Goal: Information Seeking & Learning: Check status

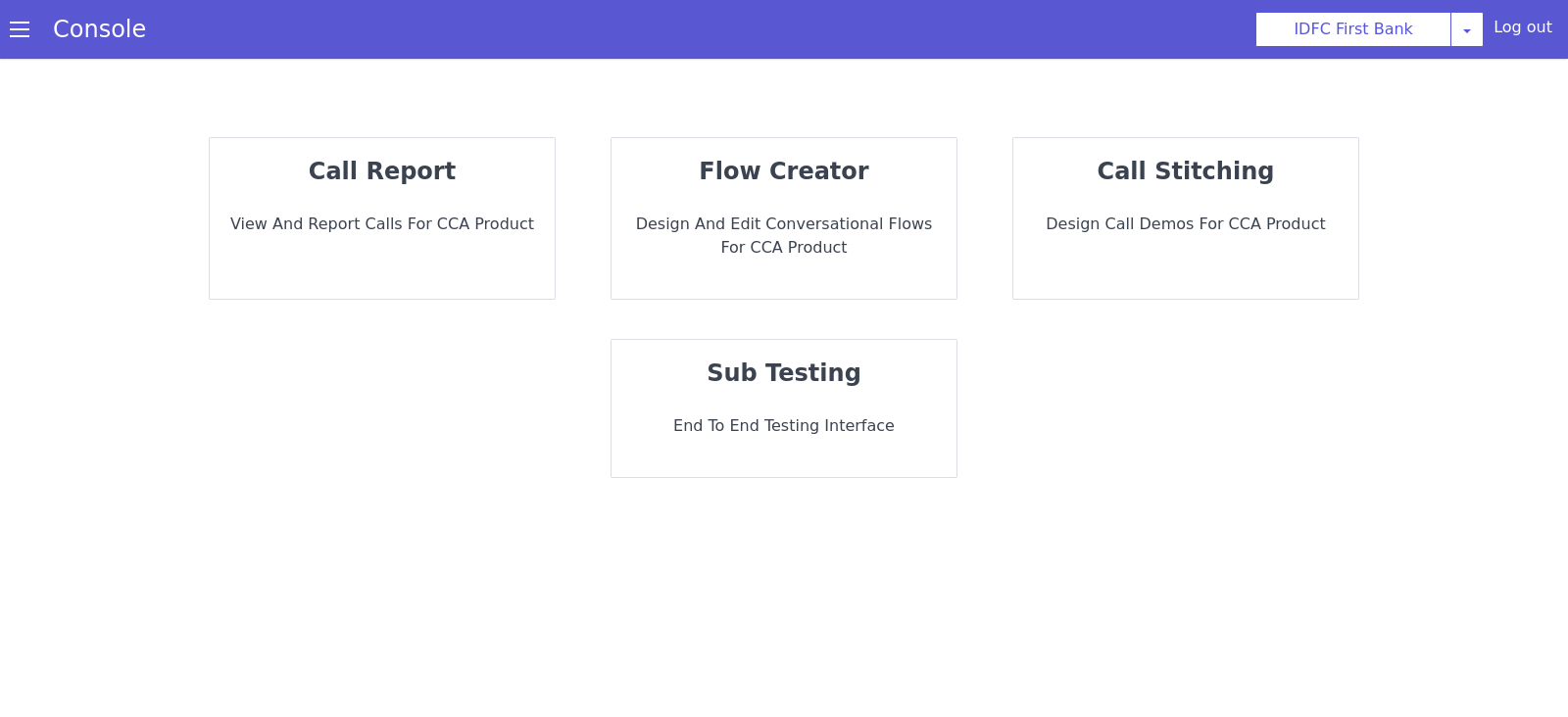
click at [430, 179] on strong "call report" at bounding box center [383, 172] width 147 height 27
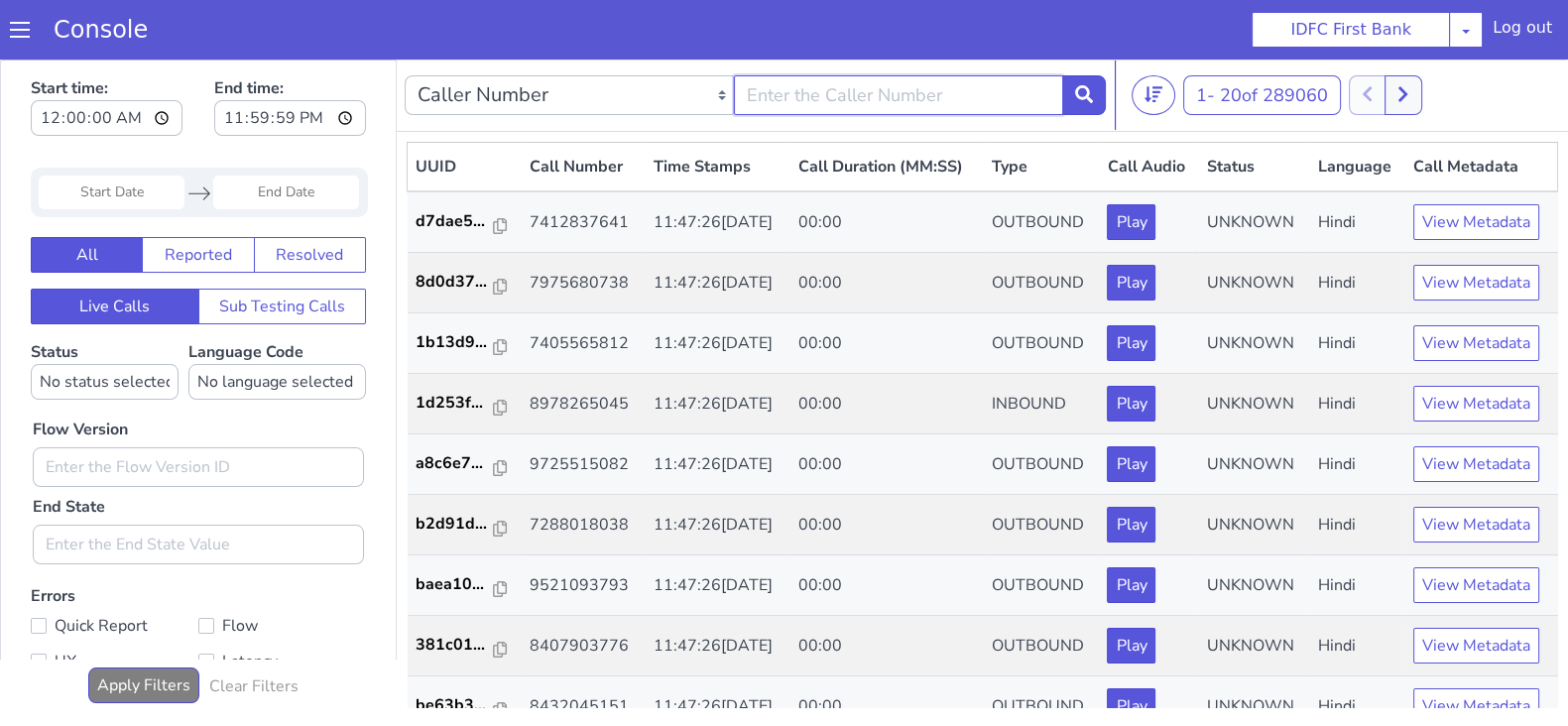
click at [857, 99] on input "text" at bounding box center [899, 95] width 330 height 40
type input "7010708442"
click at [1092, 89] on button at bounding box center [1083, 95] width 44 height 40
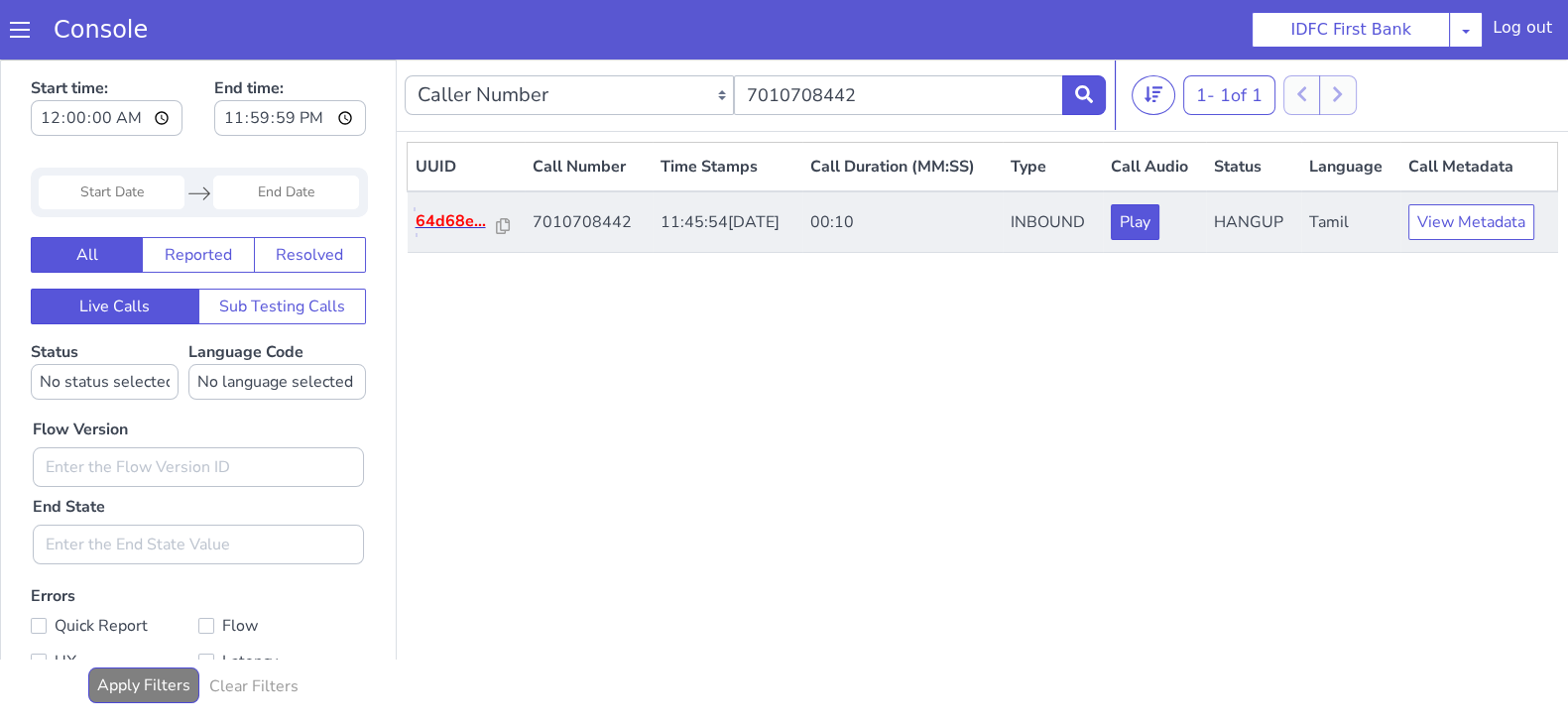
click at [433, 220] on p "64d68e..." at bounding box center [456, 221] width 82 height 24
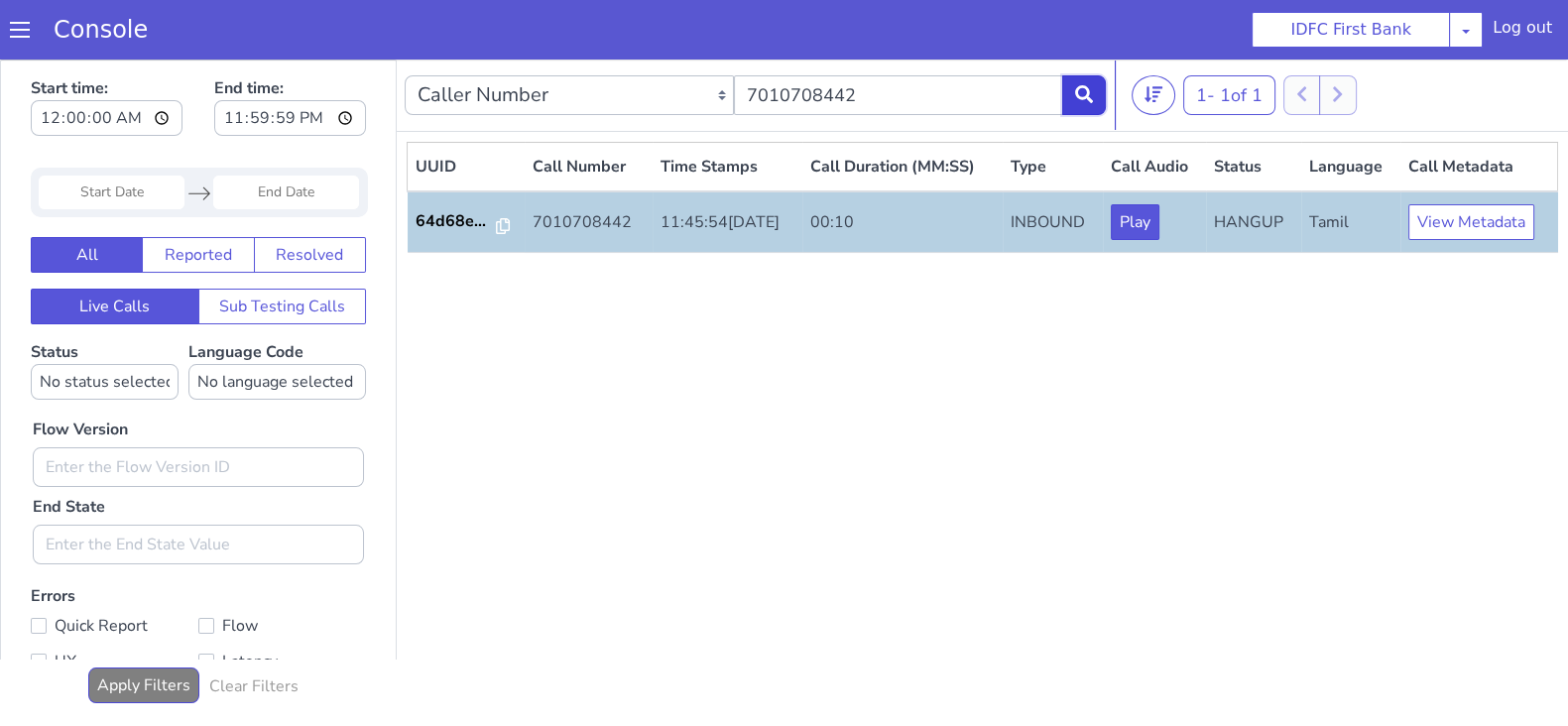
click at [1092, 92] on button at bounding box center [1083, 95] width 44 height 40
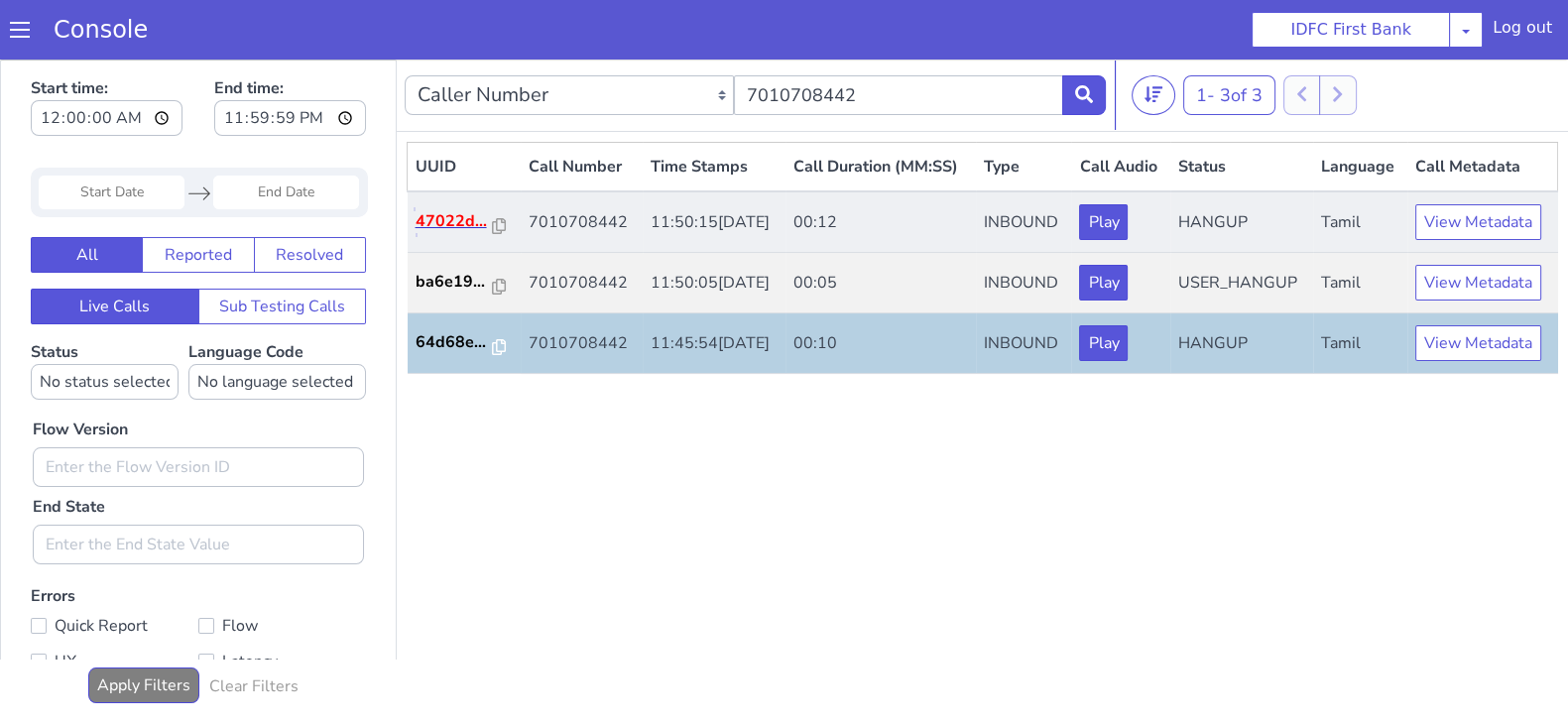
click at [423, 216] on p "47022d..." at bounding box center [454, 221] width 77 height 24
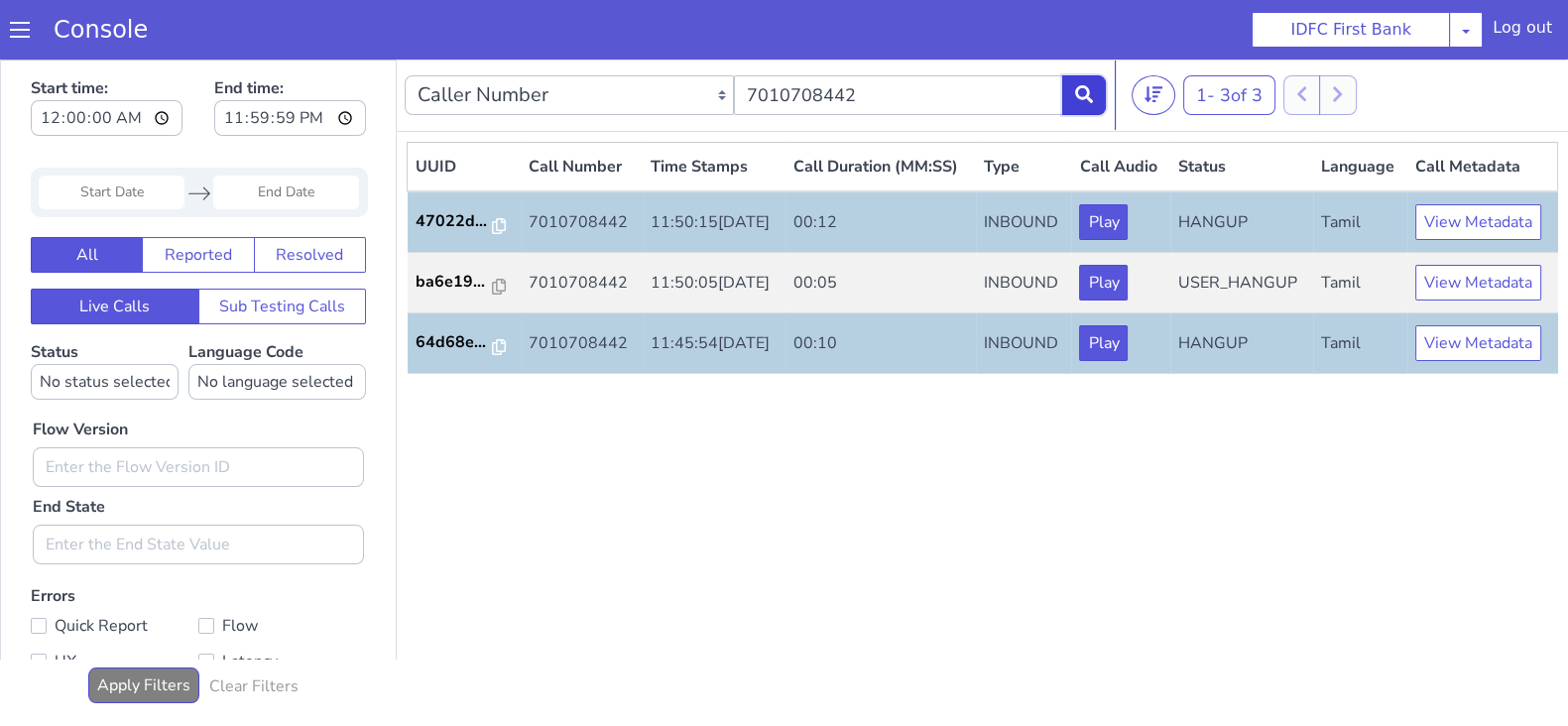
click at [1075, 106] on button at bounding box center [1083, 95] width 44 height 40
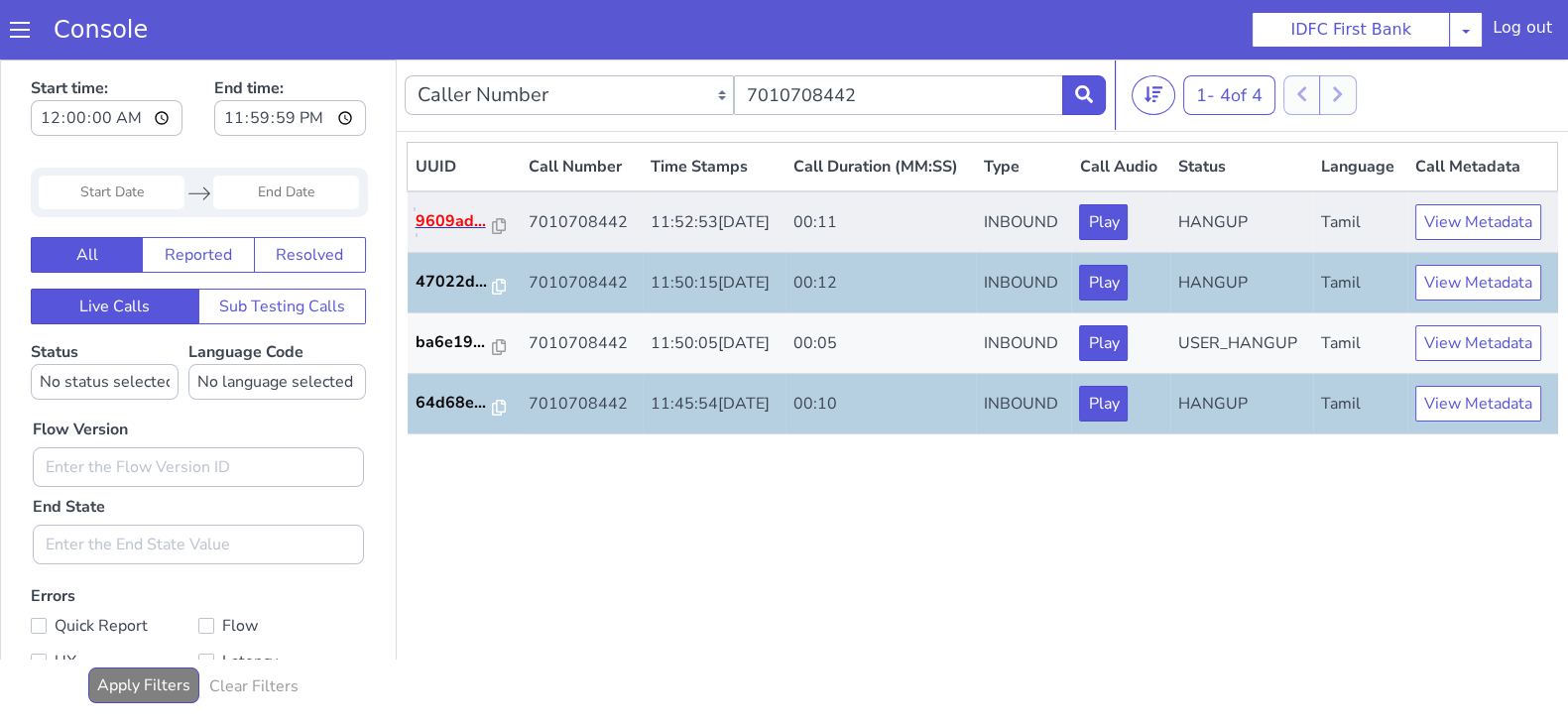
click at [460, 219] on p "9609ad..." at bounding box center [454, 221] width 77 height 24
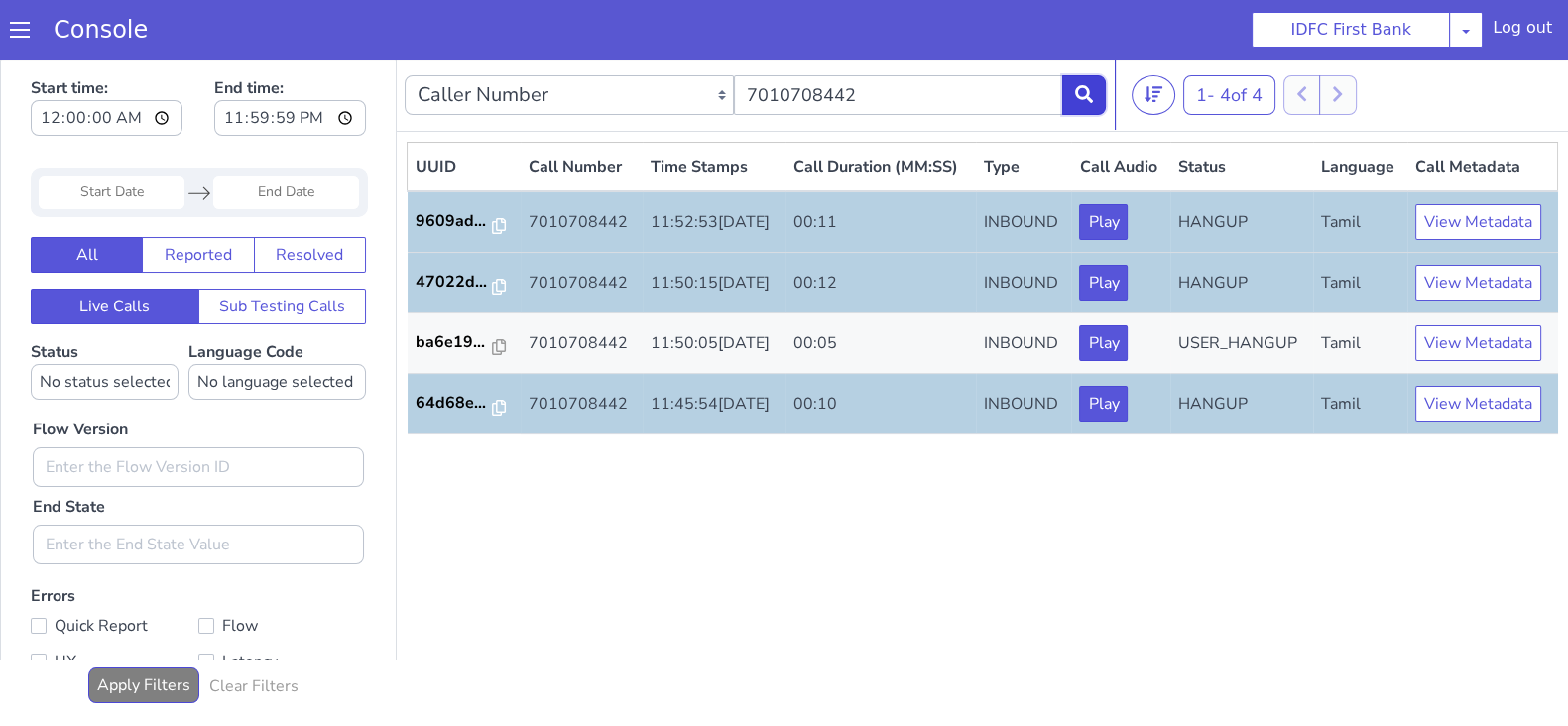
click at [1090, 90] on icon at bounding box center [1083, 94] width 18 height 18
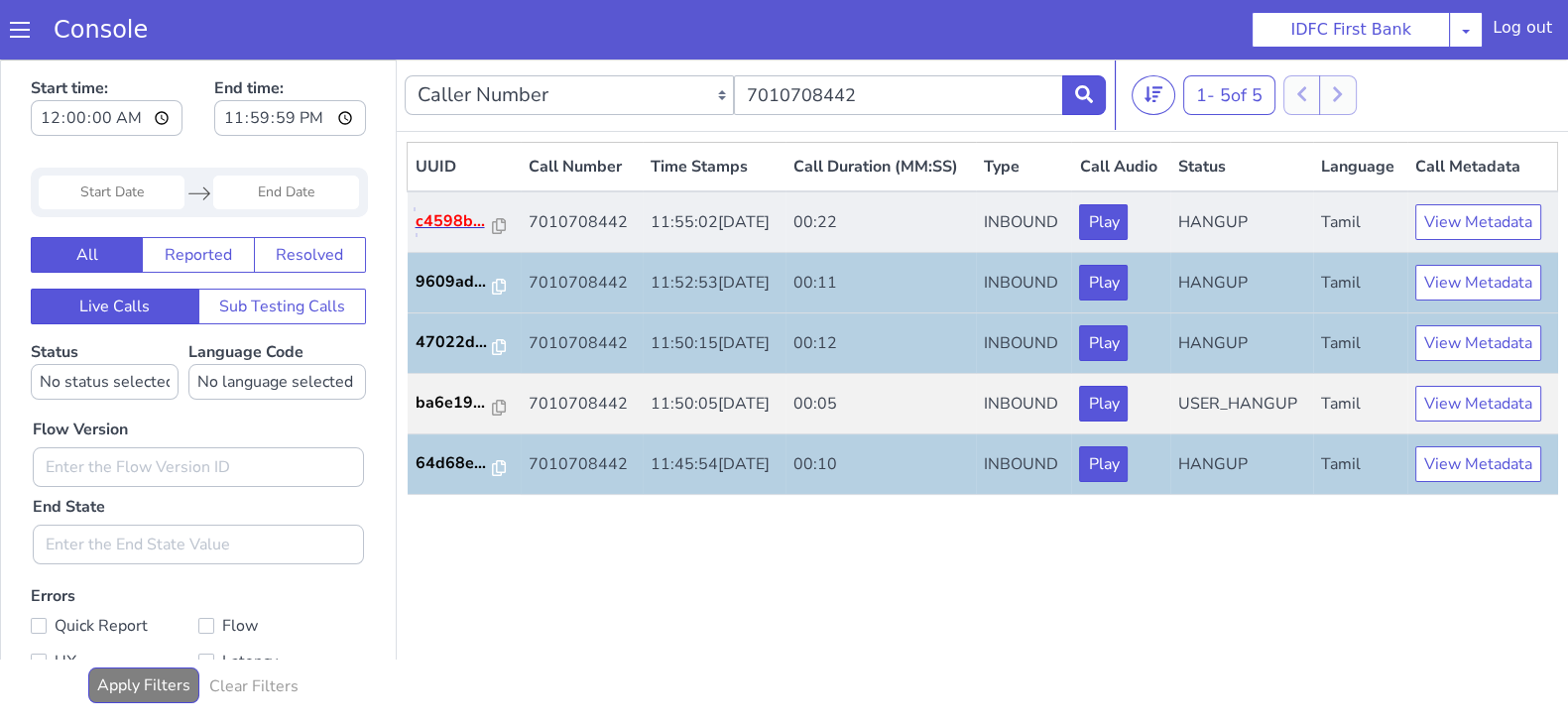
click at [442, 225] on p "c4598b..." at bounding box center [454, 221] width 77 height 24
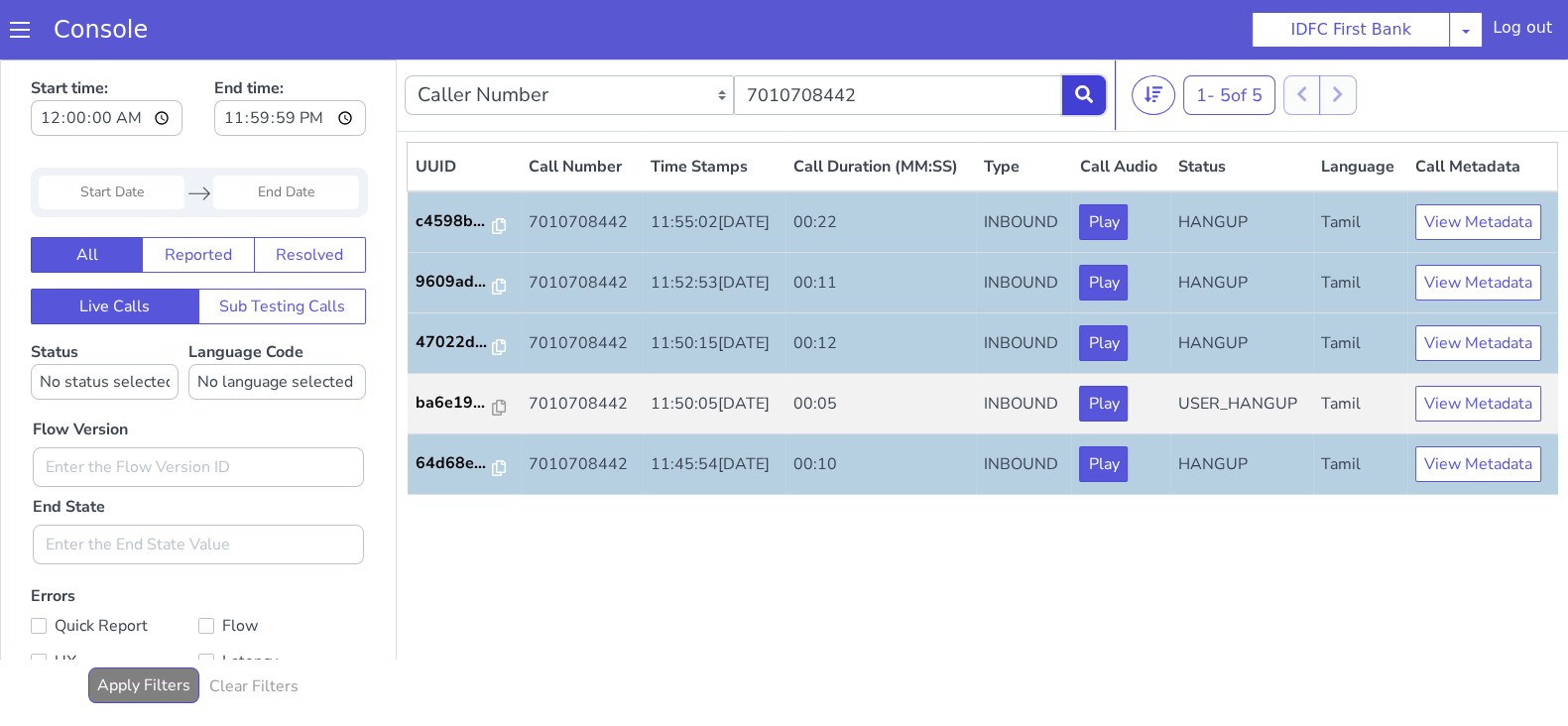
click at [1089, 98] on icon at bounding box center [1083, 94] width 18 height 18
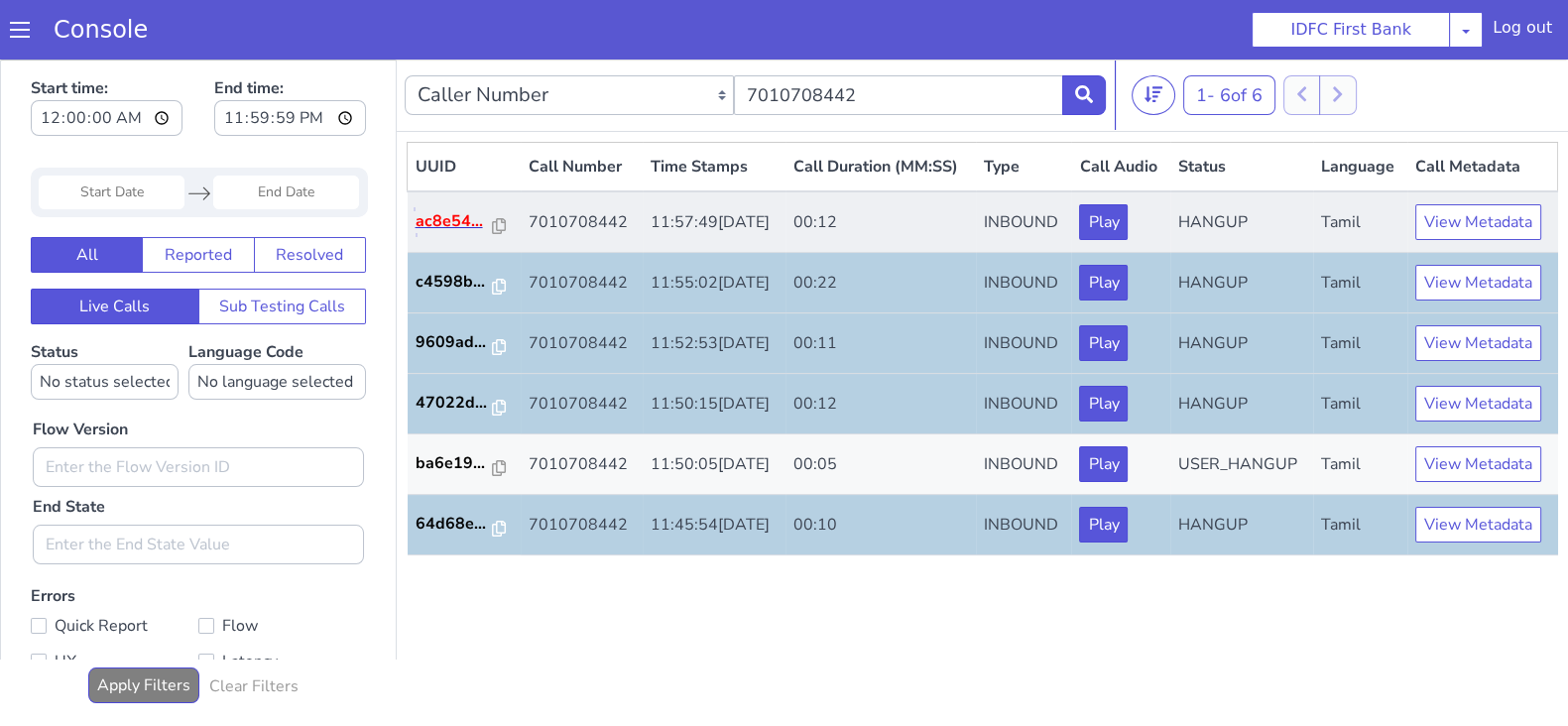
click at [456, 219] on p "ac8e54..." at bounding box center [454, 221] width 77 height 24
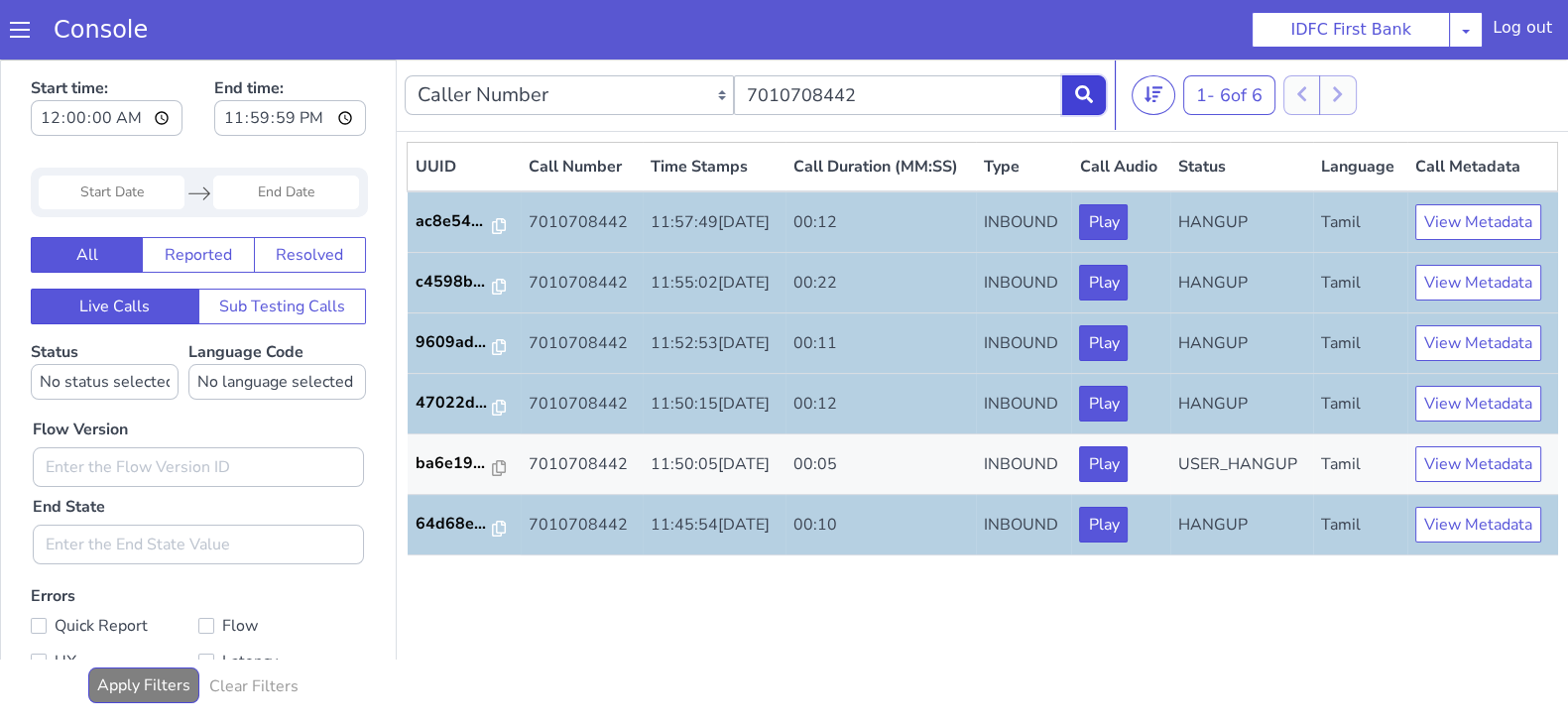
click at [1081, 86] on icon at bounding box center [1083, 94] width 18 height 18
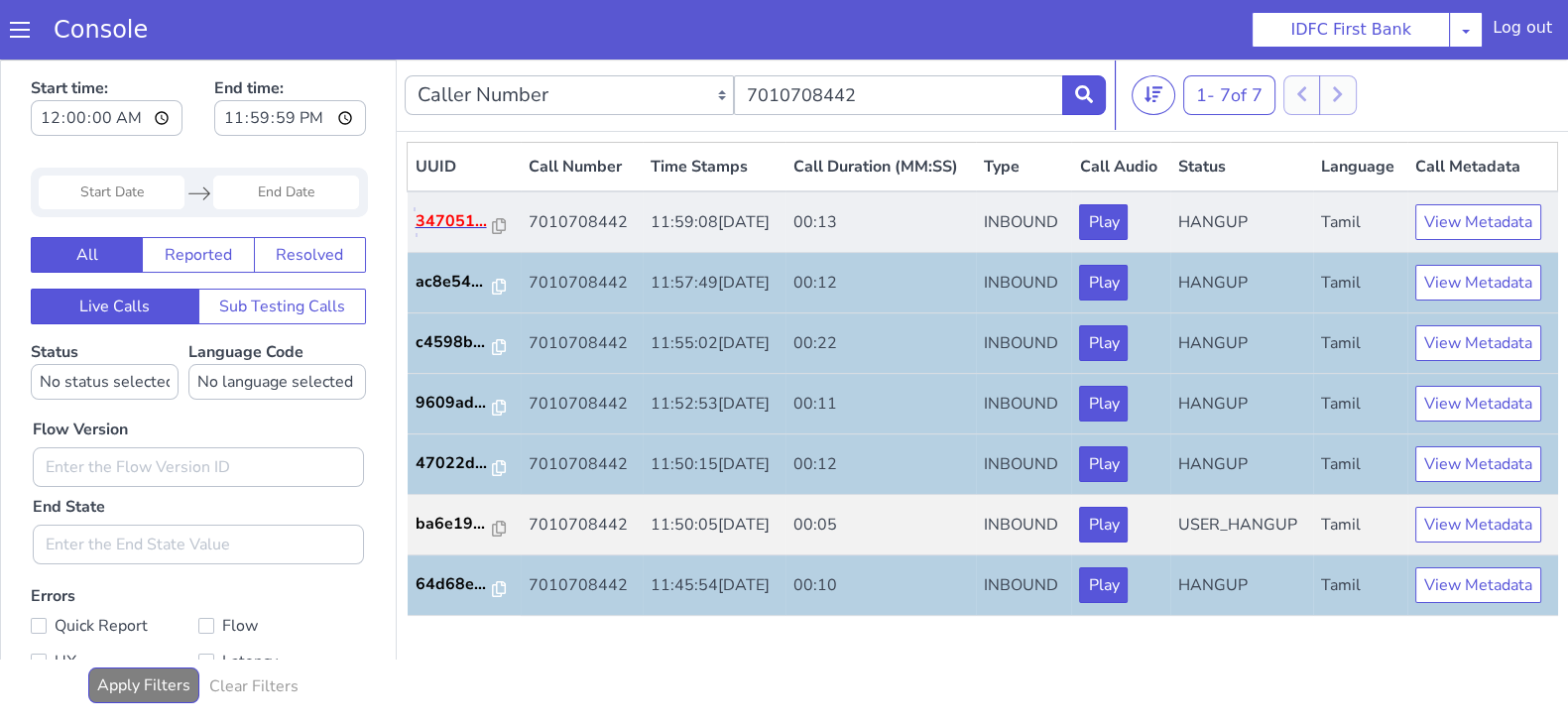
click at [442, 218] on p "347051..." at bounding box center [454, 221] width 77 height 24
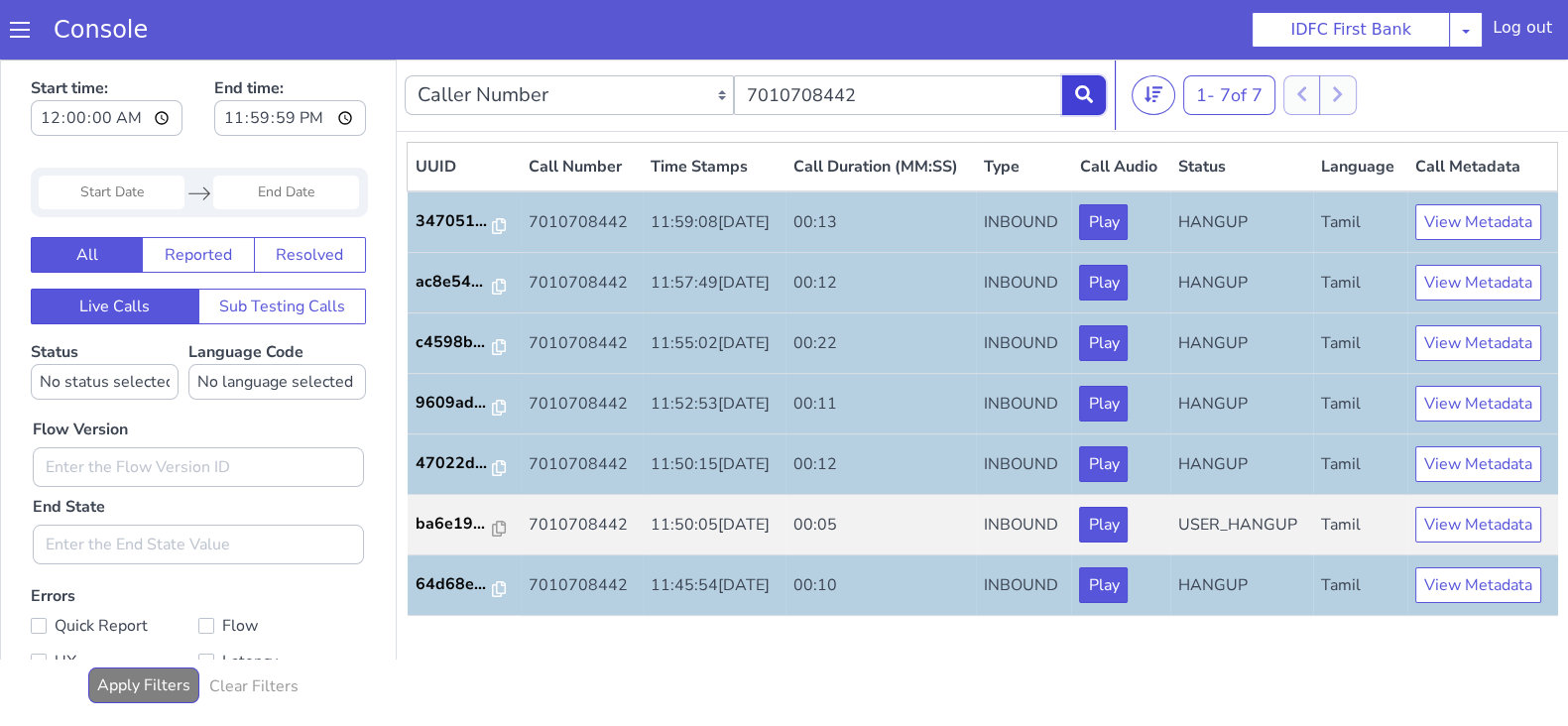
click at [1079, 102] on button at bounding box center [1083, 95] width 44 height 40
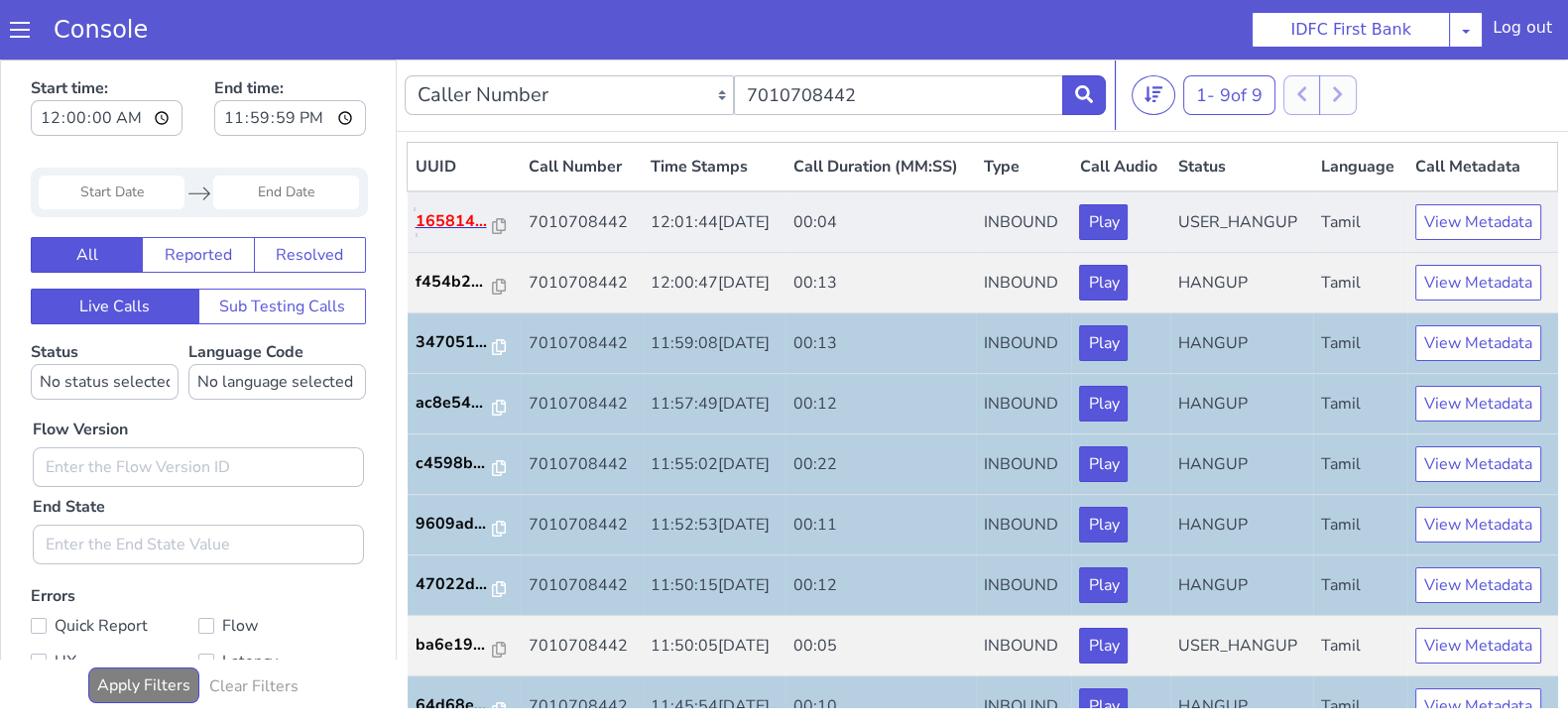
click at [438, 233] on p "165814..." at bounding box center [454, 221] width 77 height 24
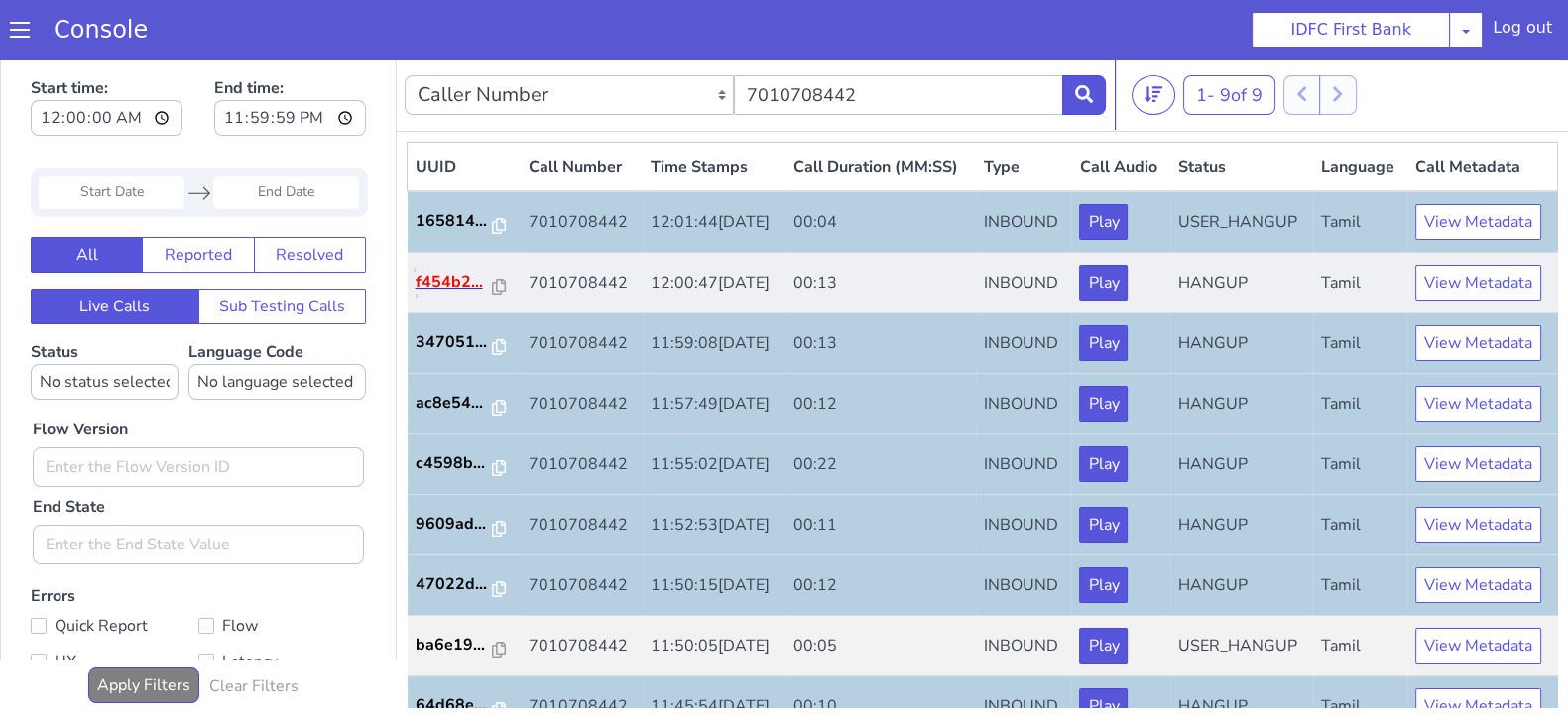
click at [455, 294] on p "f454b2..." at bounding box center [454, 282] width 77 height 24
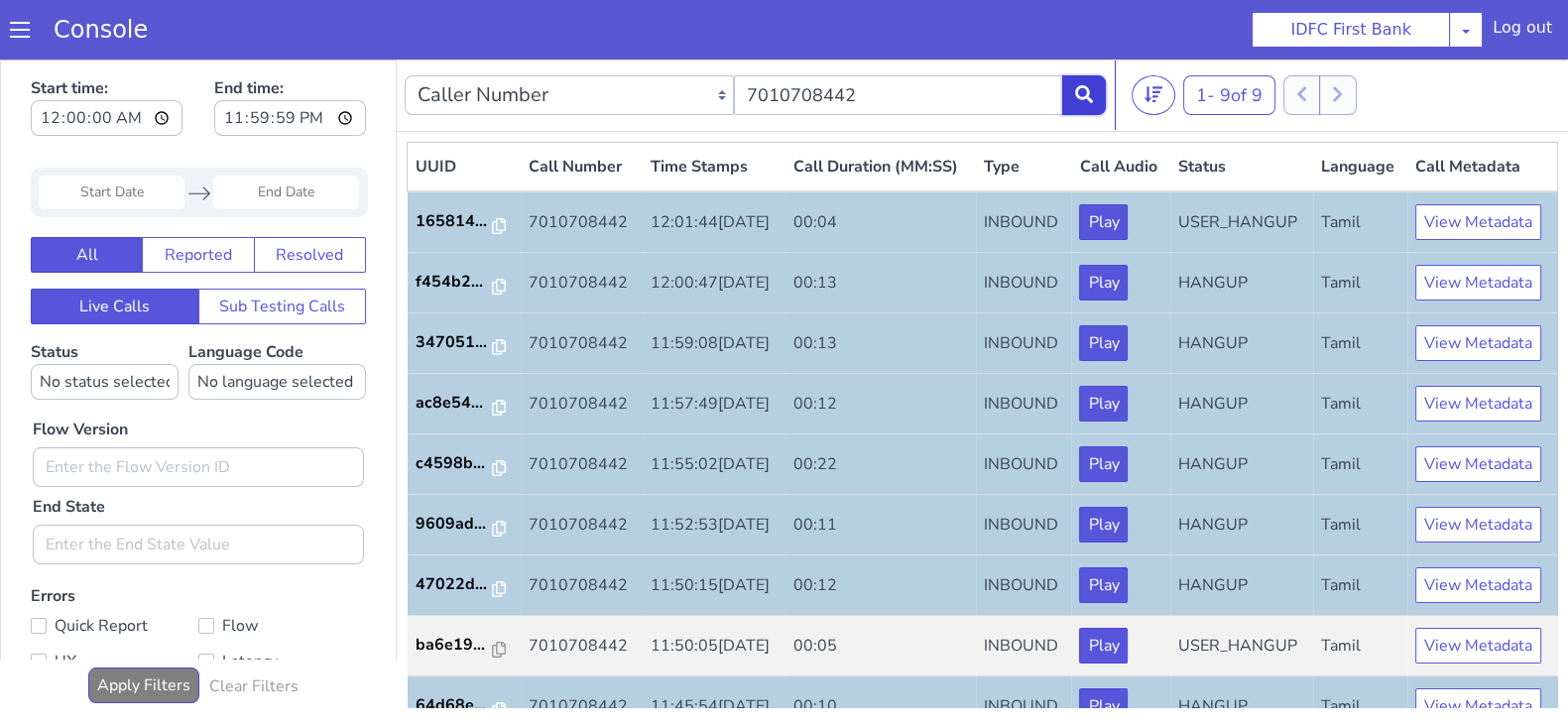
click at [1082, 94] on icon at bounding box center [1083, 94] width 18 height 18
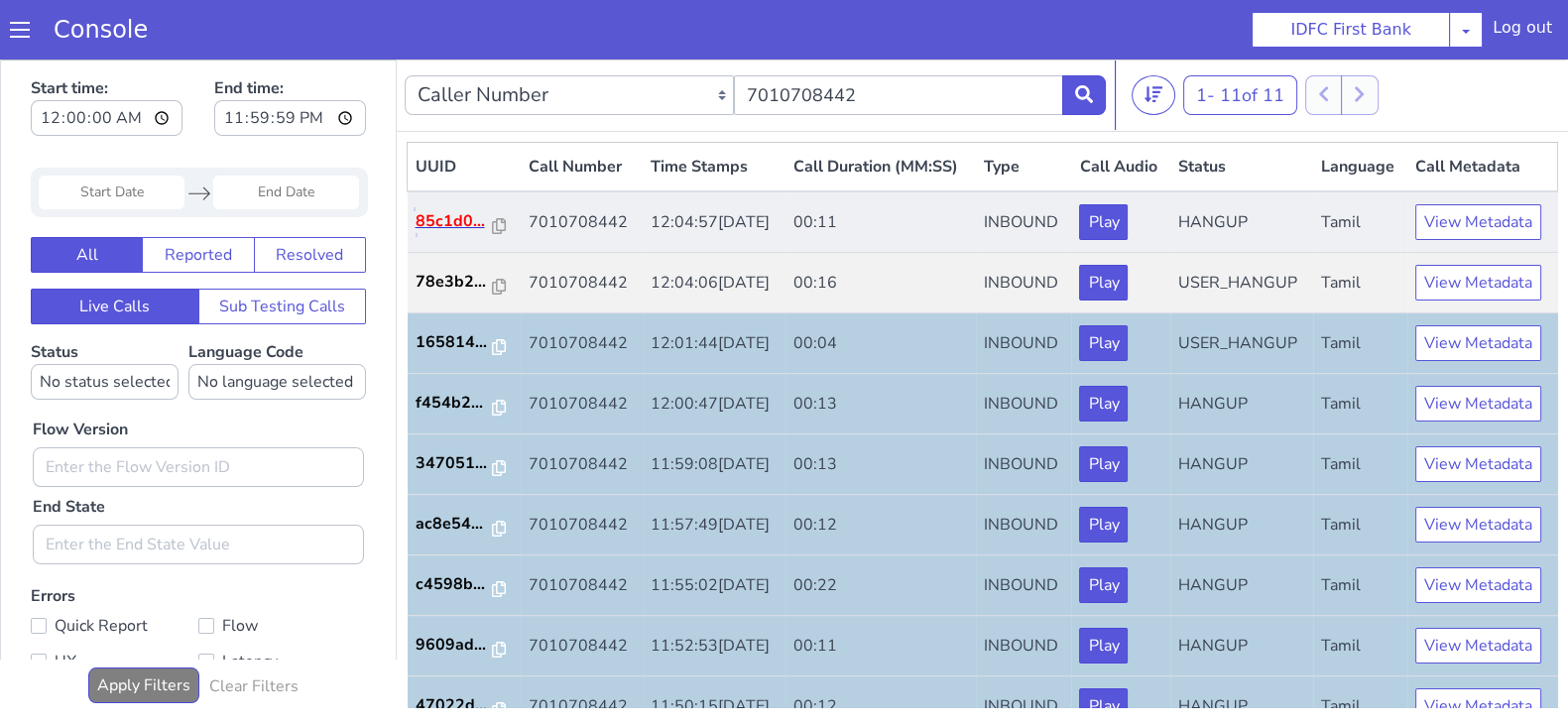
click at [441, 233] on p "85c1d0..." at bounding box center [454, 221] width 77 height 24
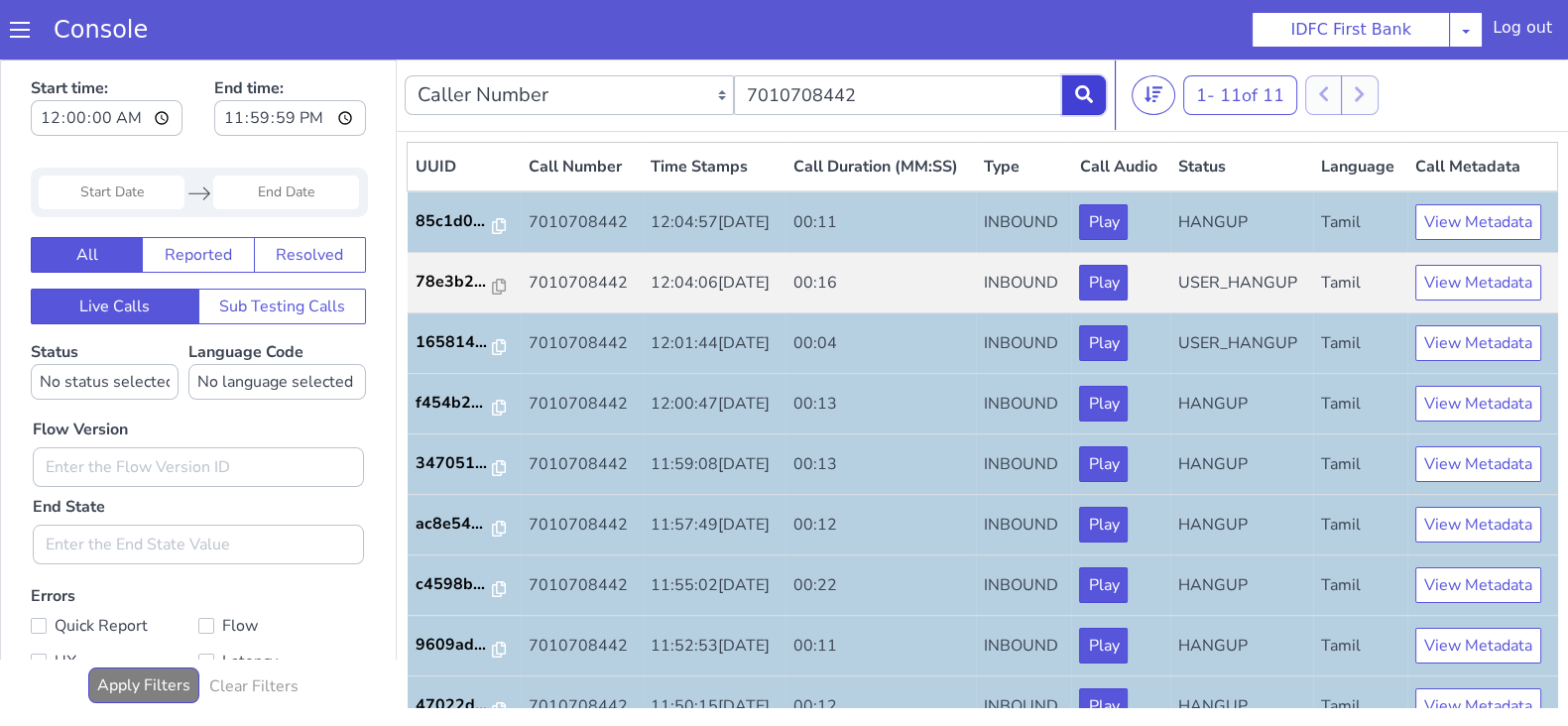
click at [1086, 101] on button at bounding box center [1083, 95] width 44 height 40
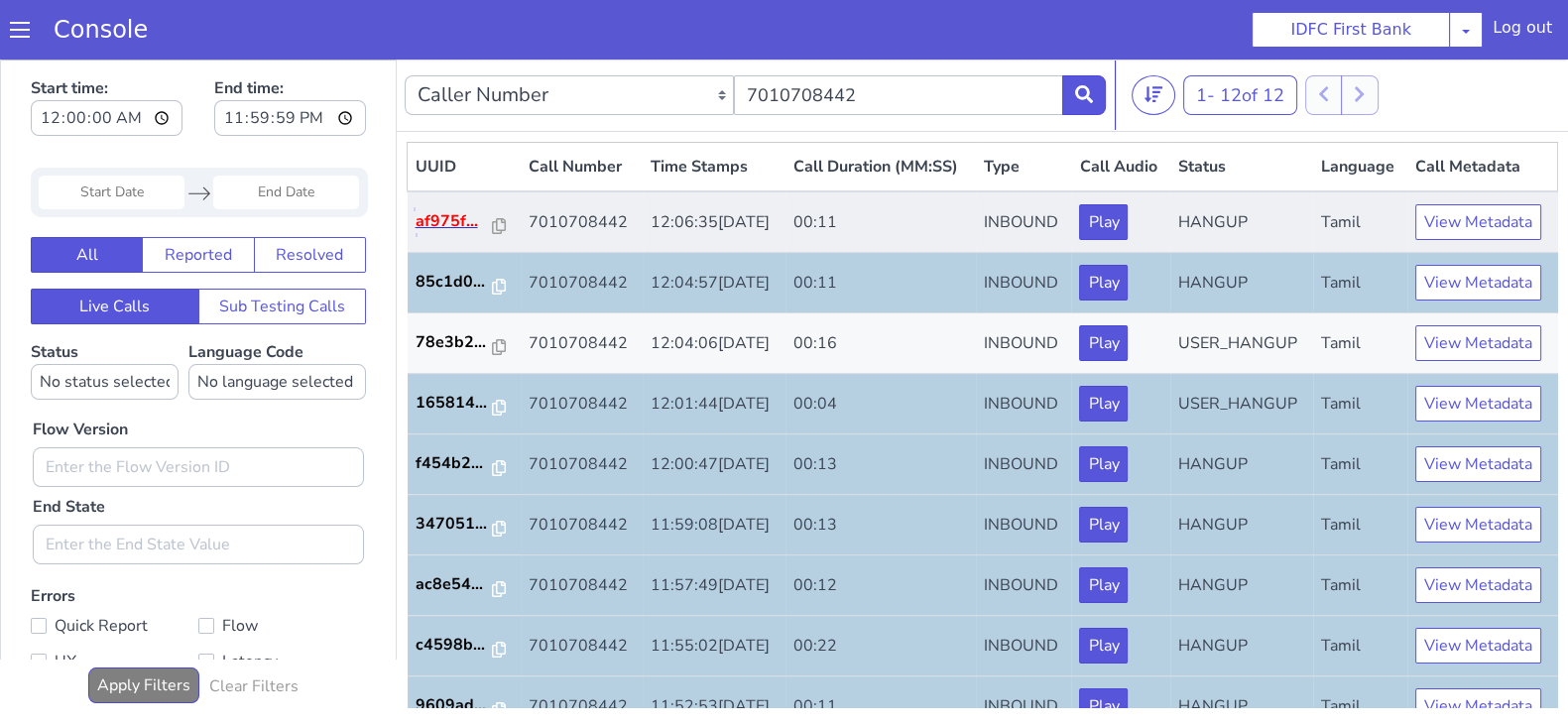
click at [454, 233] on p "af975f..." at bounding box center [454, 221] width 77 height 24
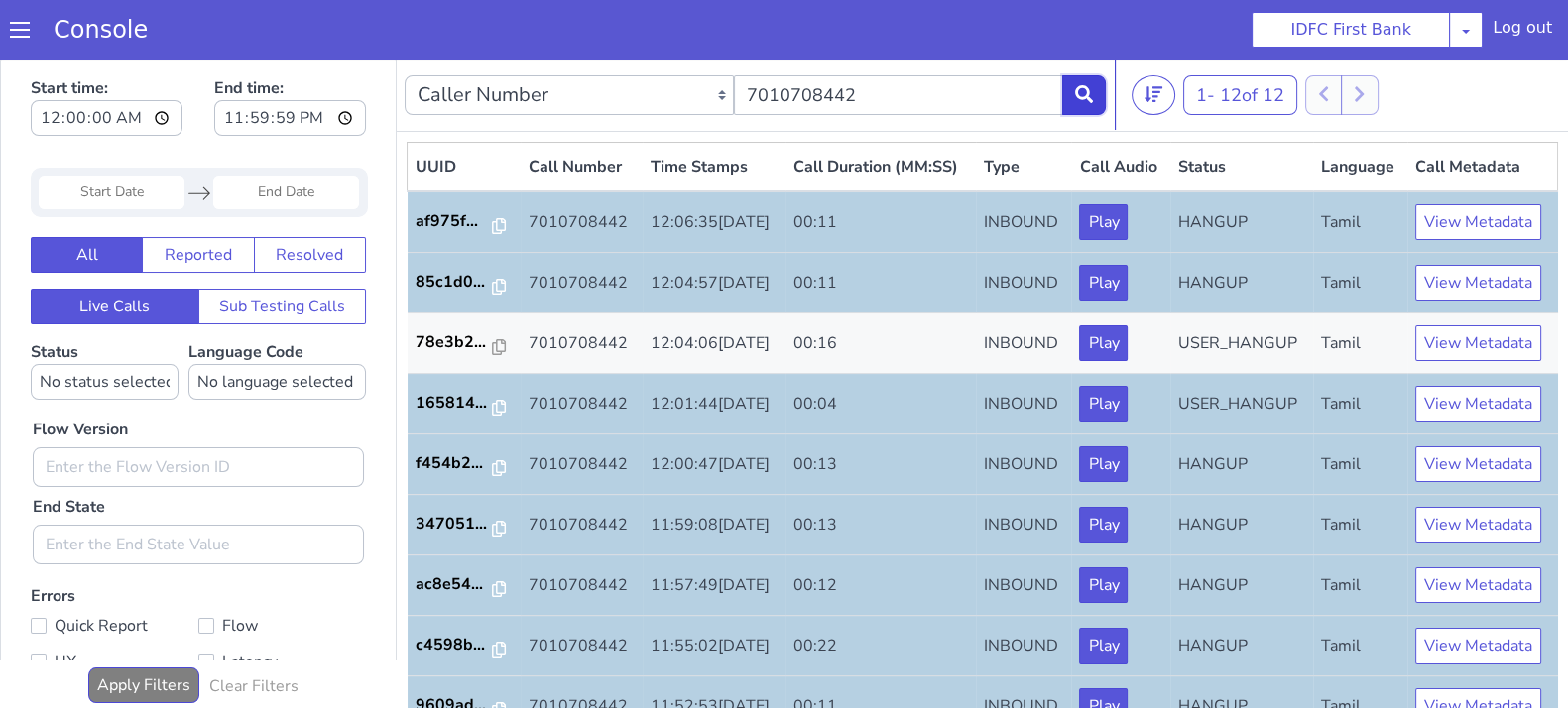
click at [1093, 94] on button at bounding box center [1083, 95] width 44 height 40
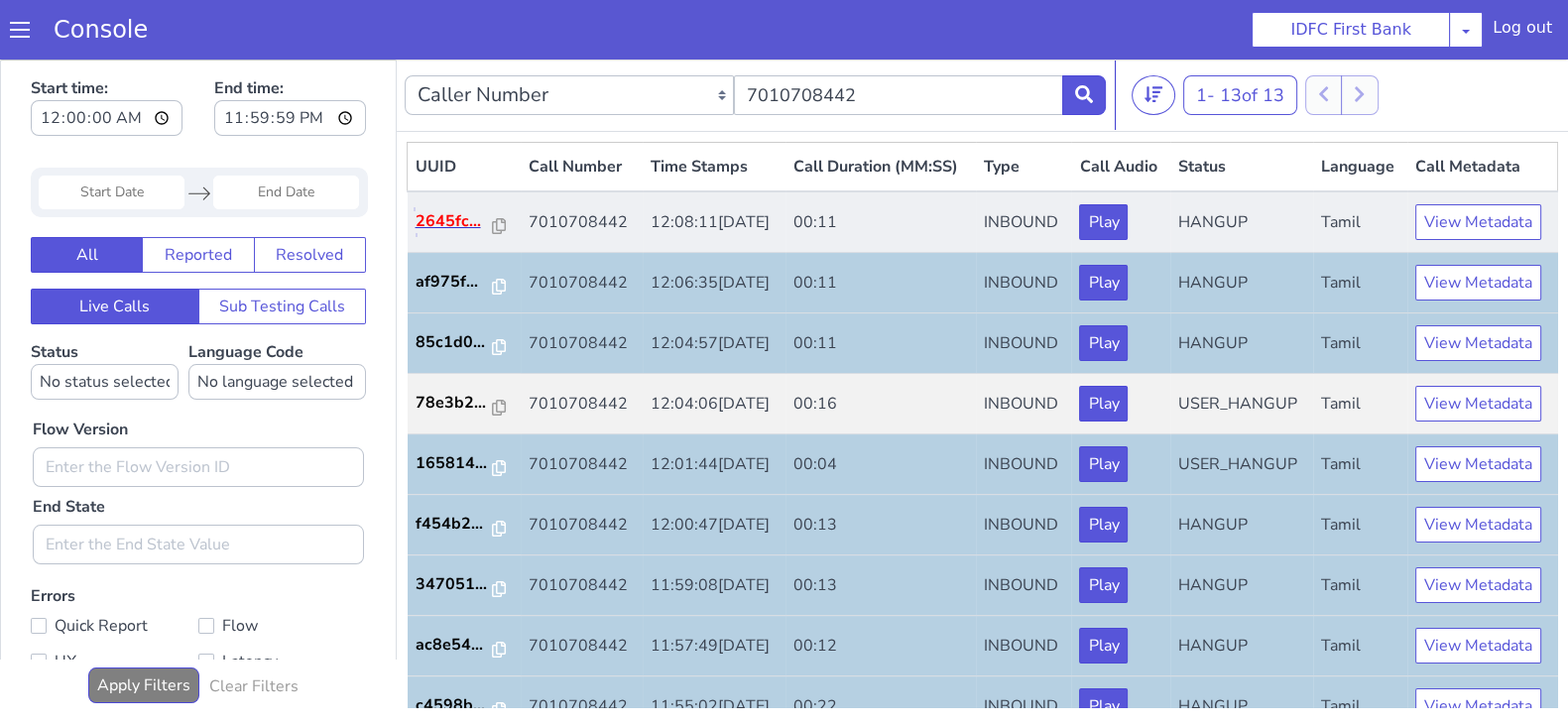
click at [450, 233] on p "2645fc..." at bounding box center [454, 221] width 77 height 24
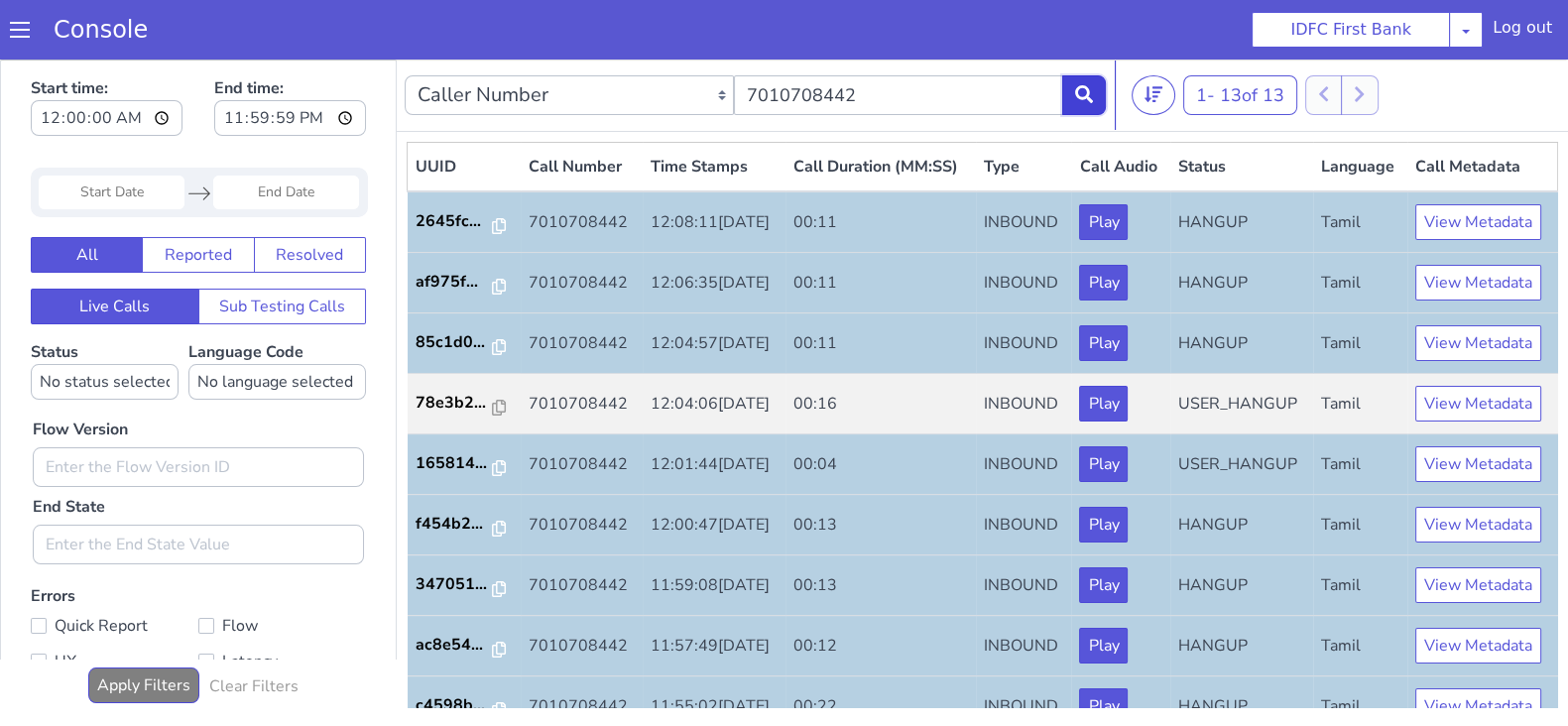
click at [1083, 111] on button at bounding box center [1083, 95] width 44 height 40
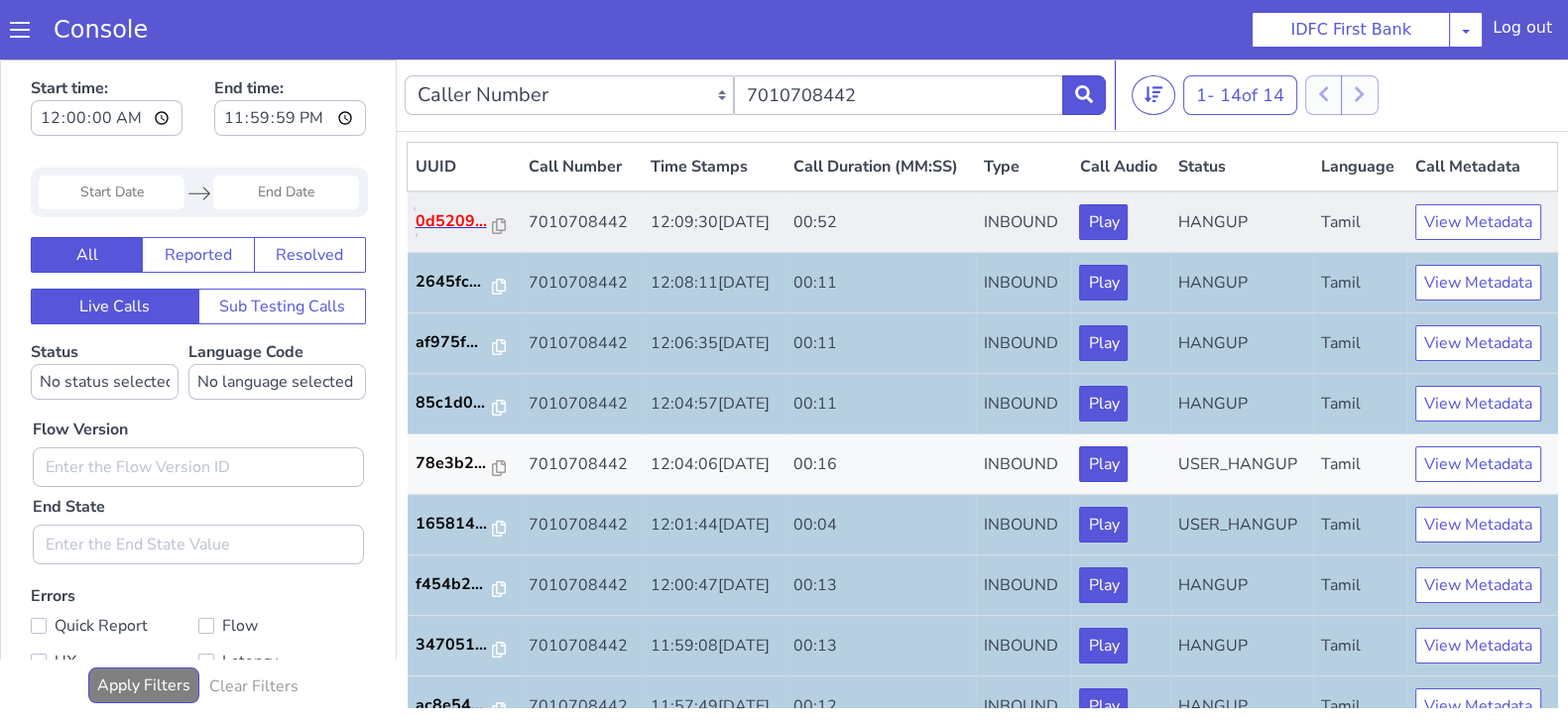
click at [478, 233] on p "0d5209..." at bounding box center [454, 221] width 77 height 24
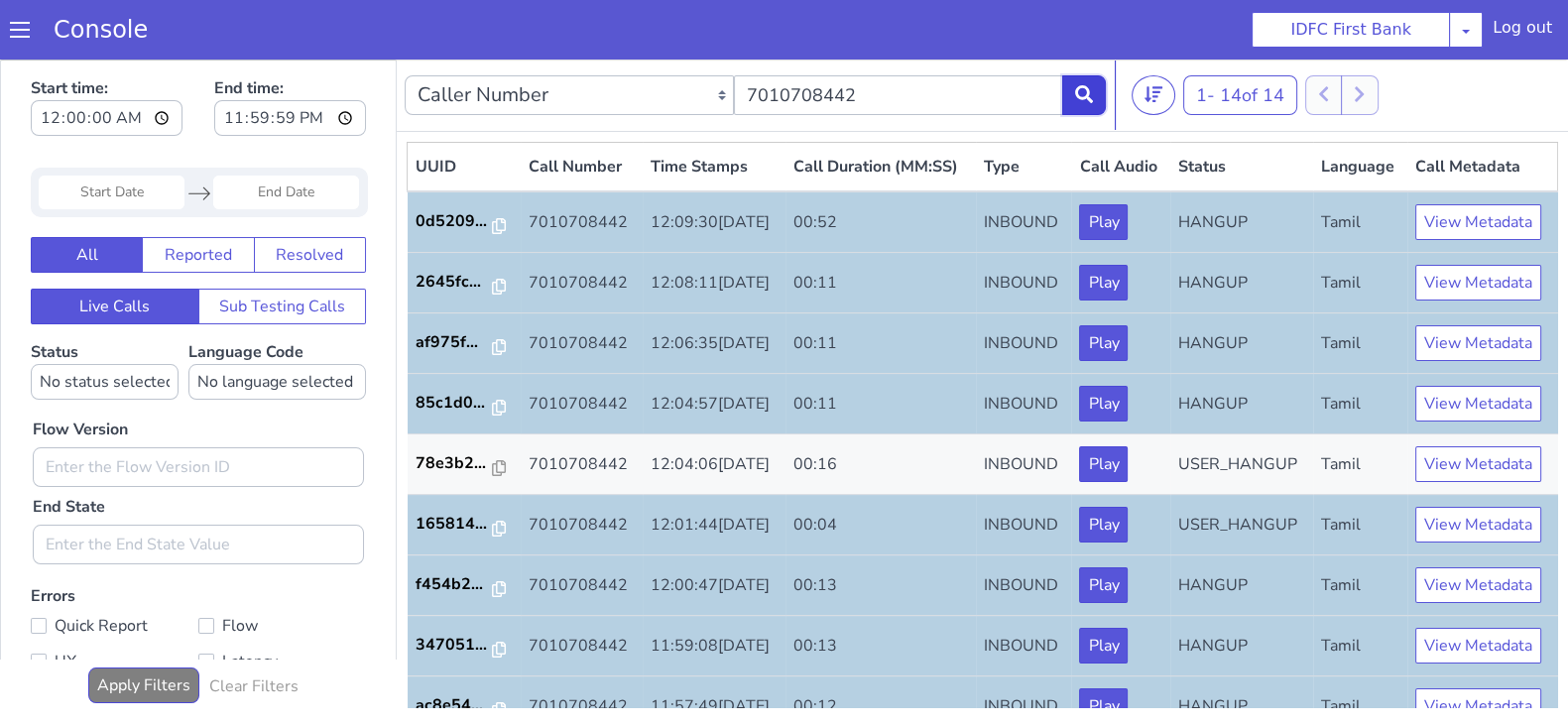
click at [1090, 101] on icon at bounding box center [1083, 94] width 18 height 18
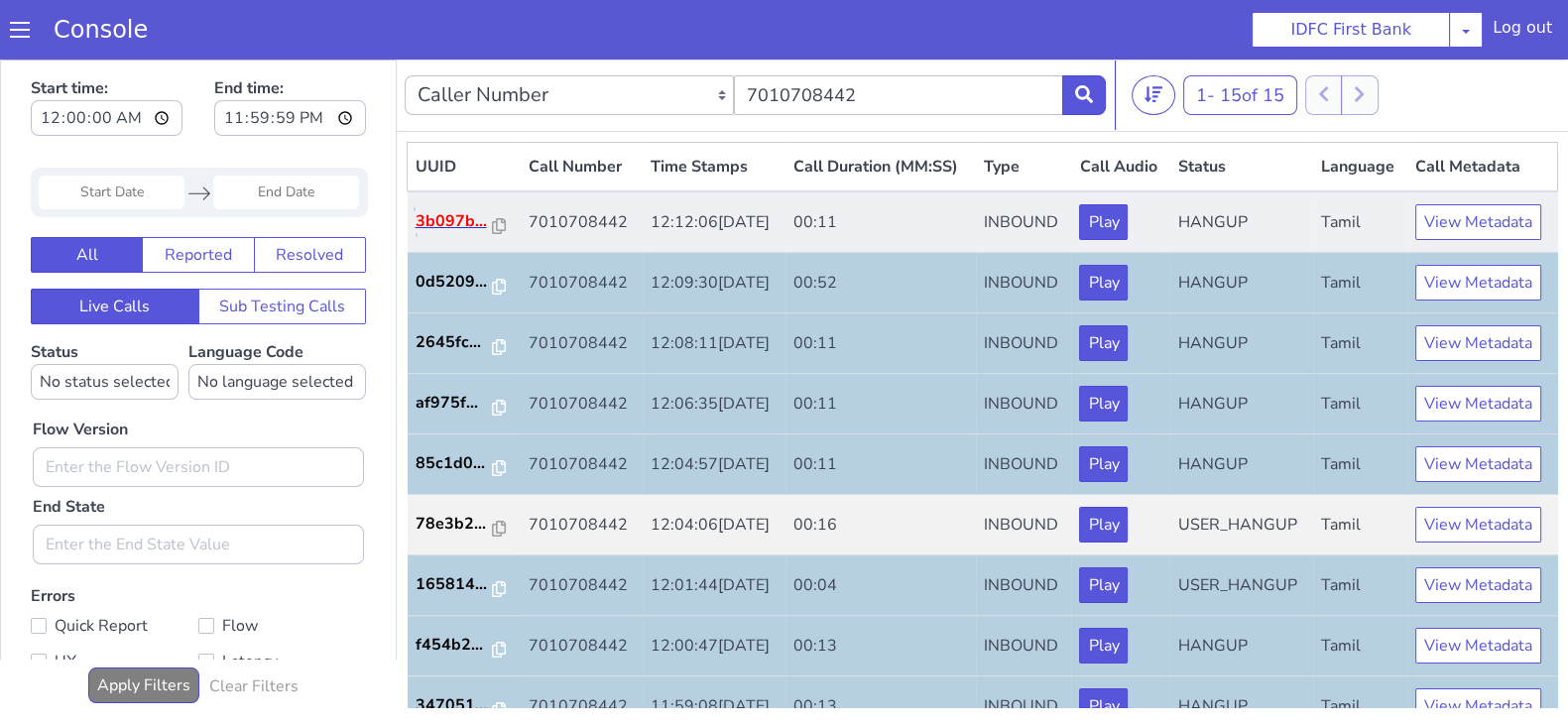
click at [442, 233] on p "3b097b..." at bounding box center [454, 221] width 77 height 24
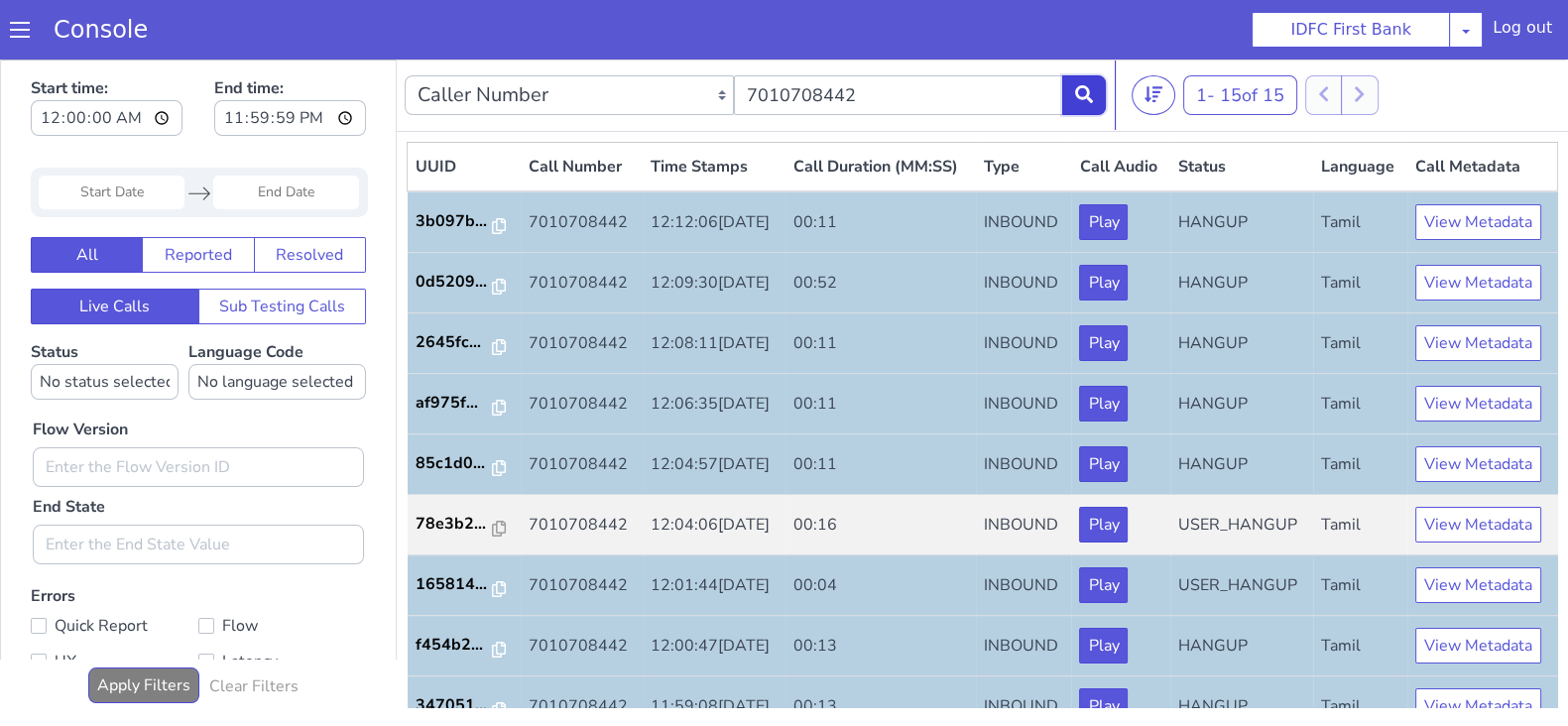
click at [1082, 95] on icon at bounding box center [1083, 94] width 18 height 18
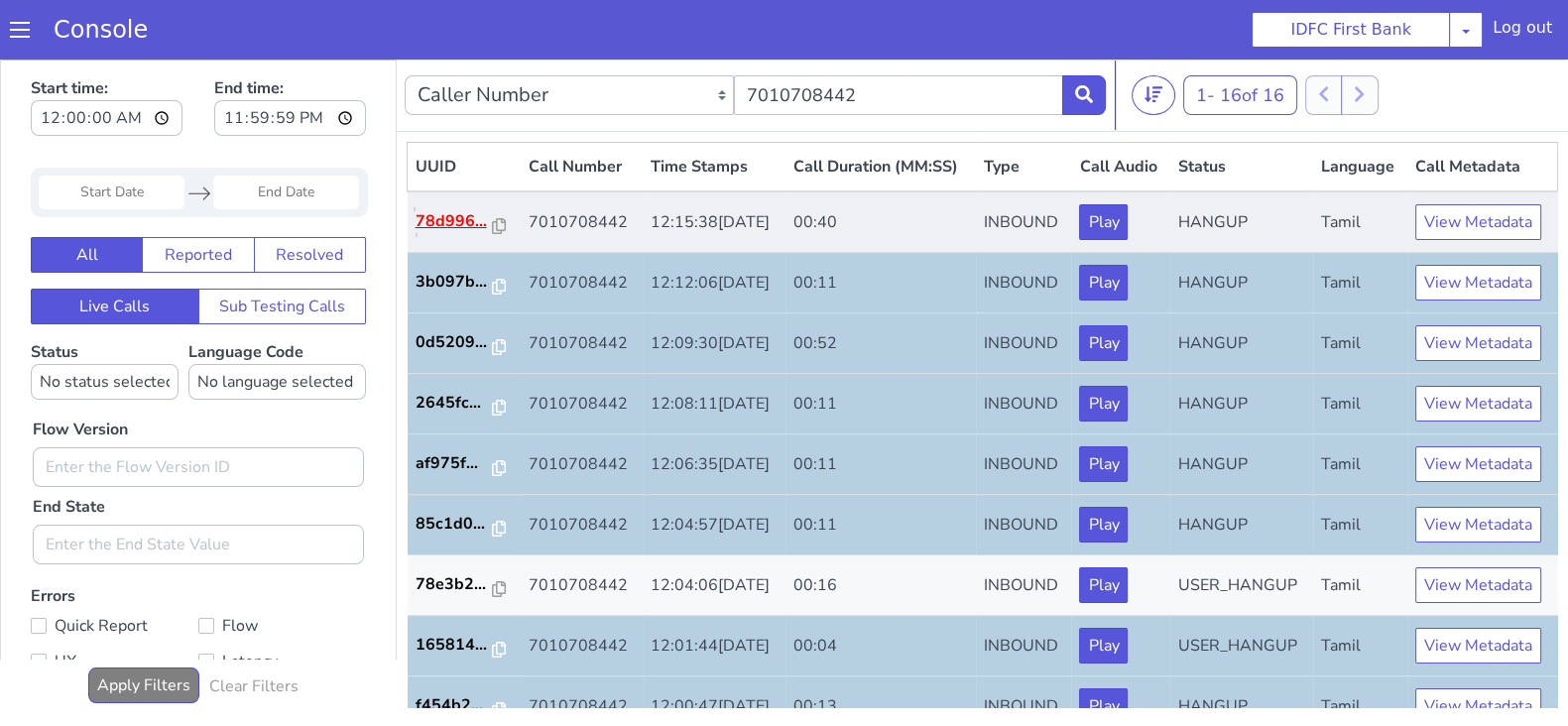
click at [441, 233] on p "78d996..." at bounding box center [454, 221] width 77 height 24
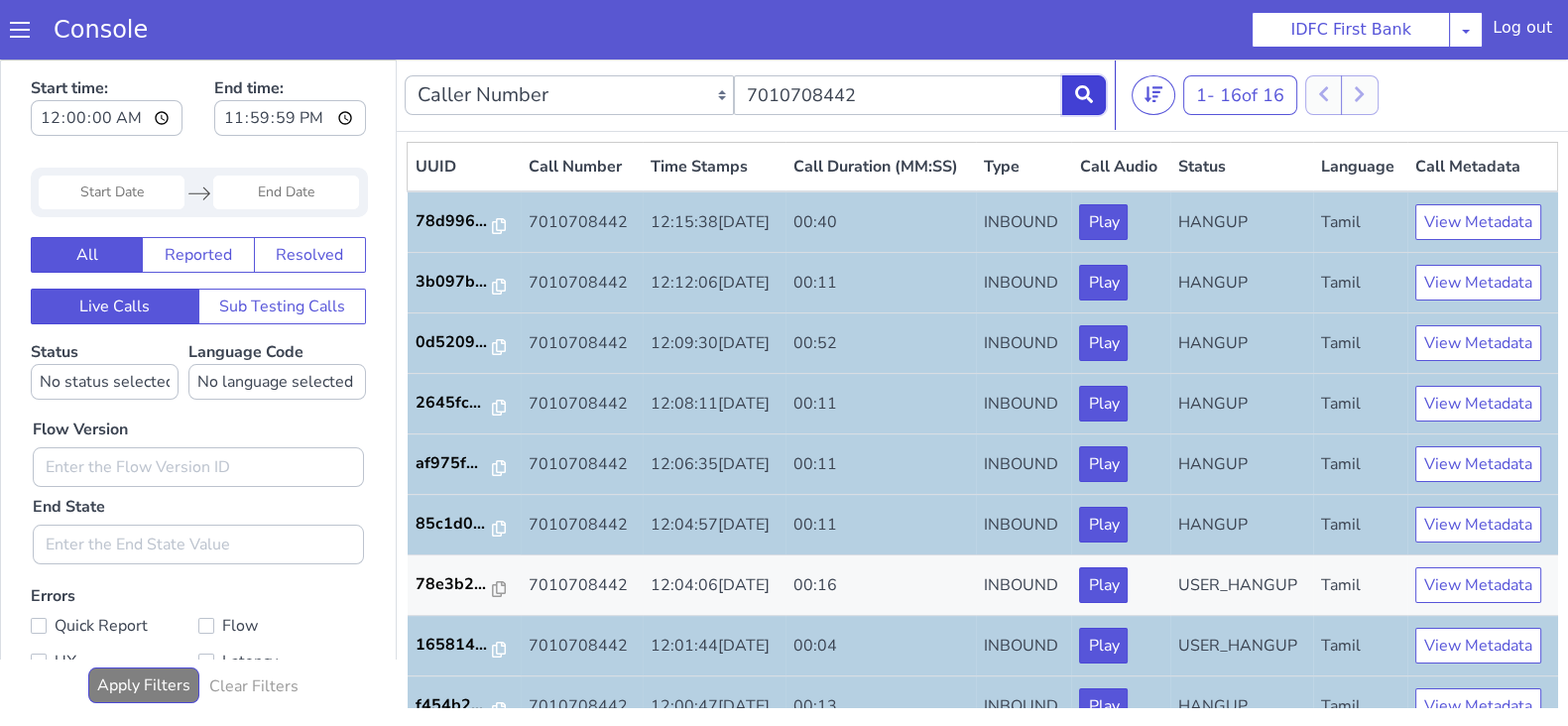
click at [1100, 99] on button at bounding box center [1083, 95] width 44 height 40
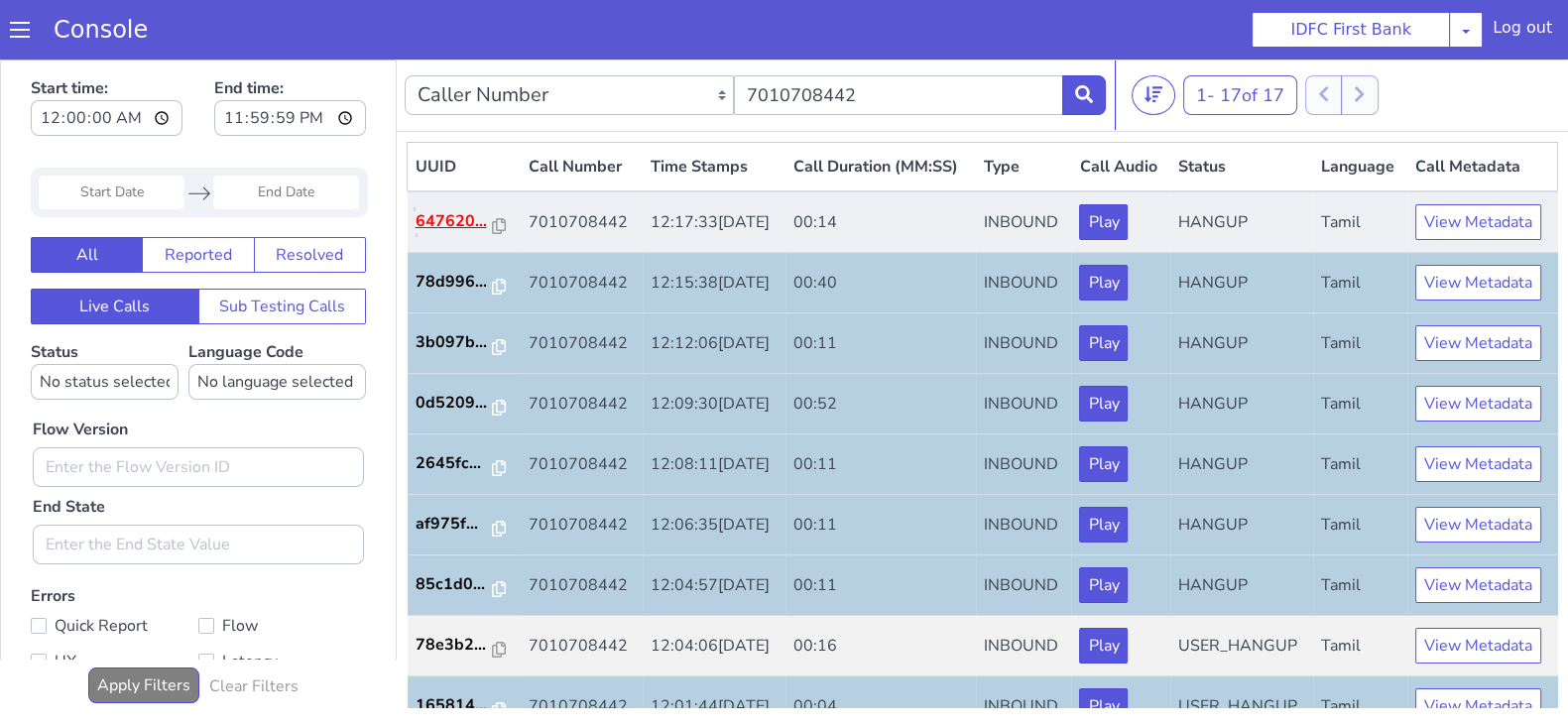
click at [448, 233] on p "647620..." at bounding box center [454, 221] width 77 height 24
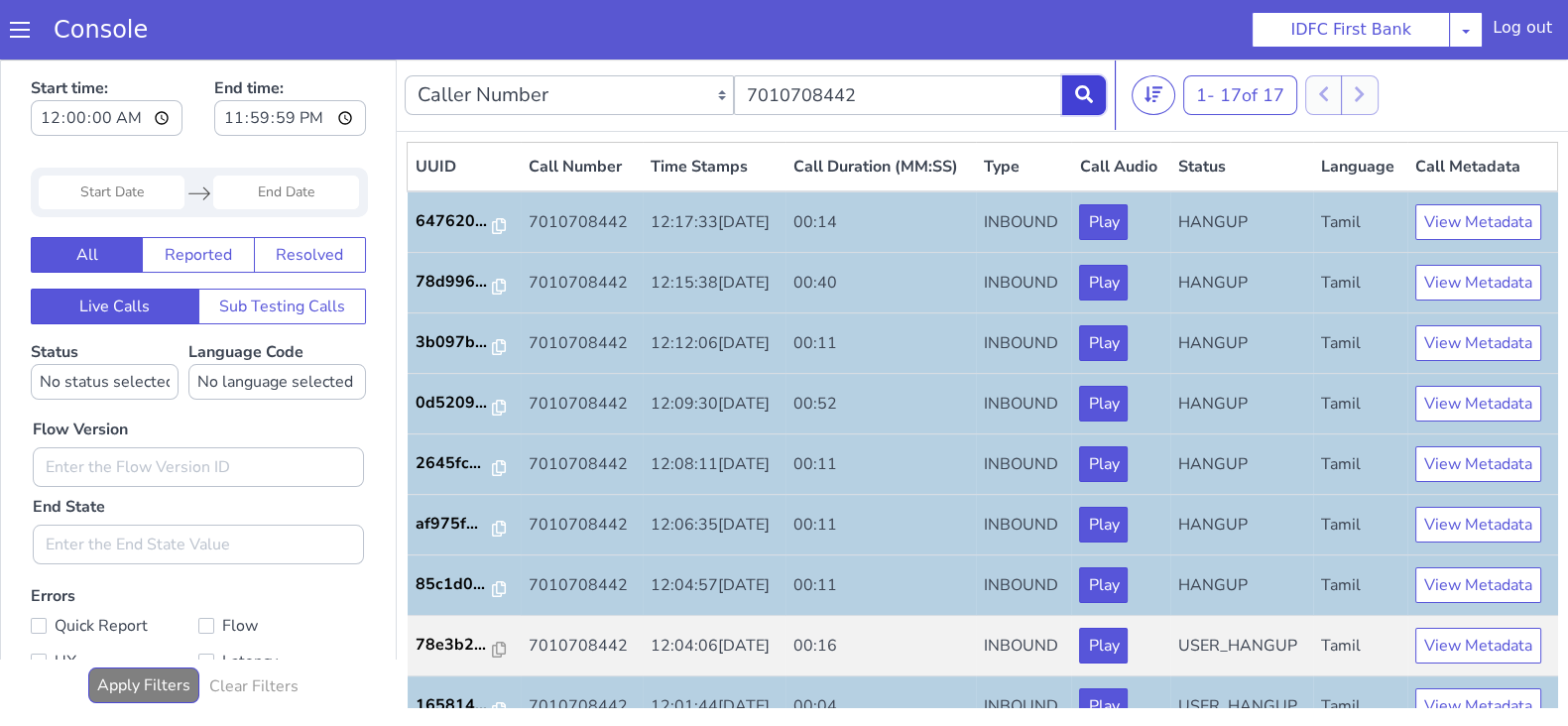
click at [1085, 94] on icon at bounding box center [1083, 94] width 18 height 18
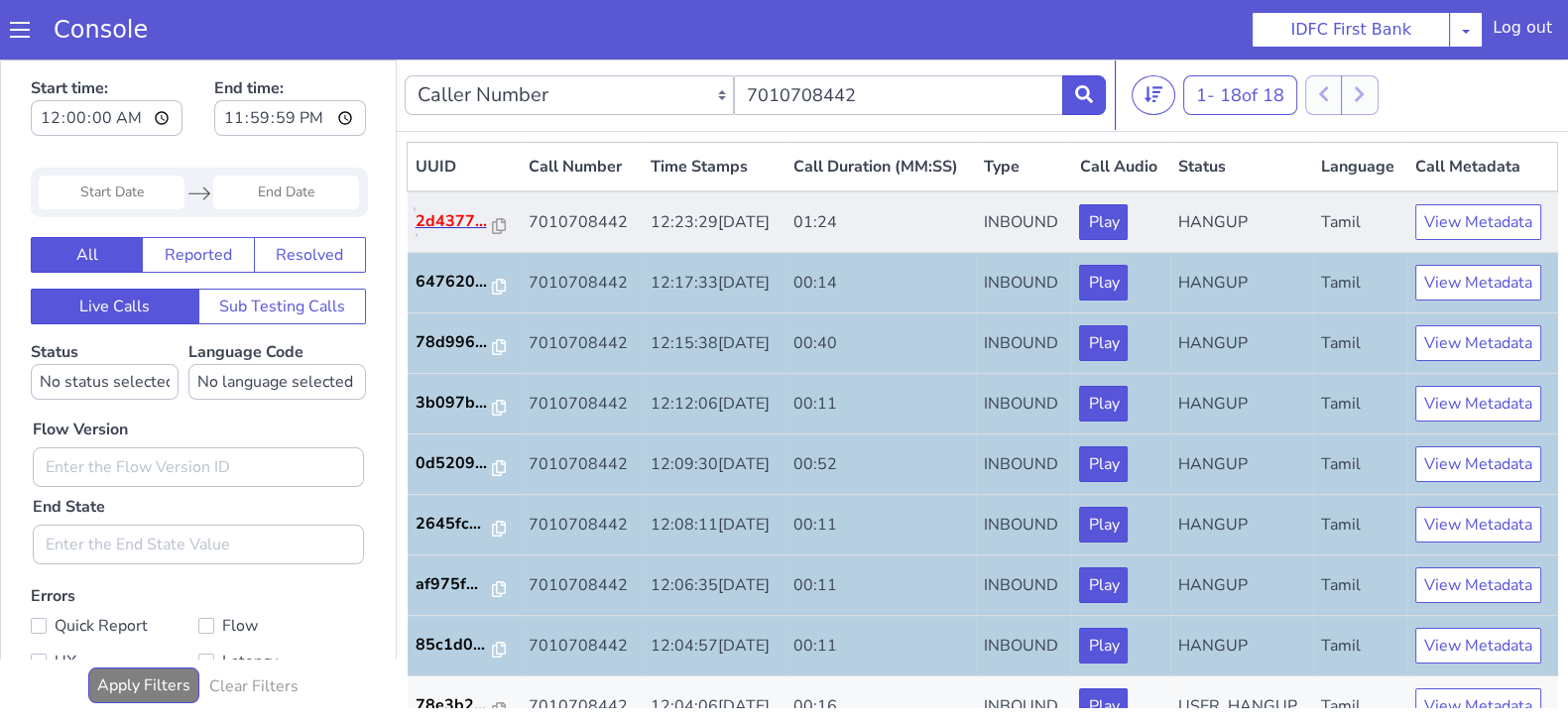
click at [439, 233] on p "2d4377..." at bounding box center [454, 221] width 77 height 24
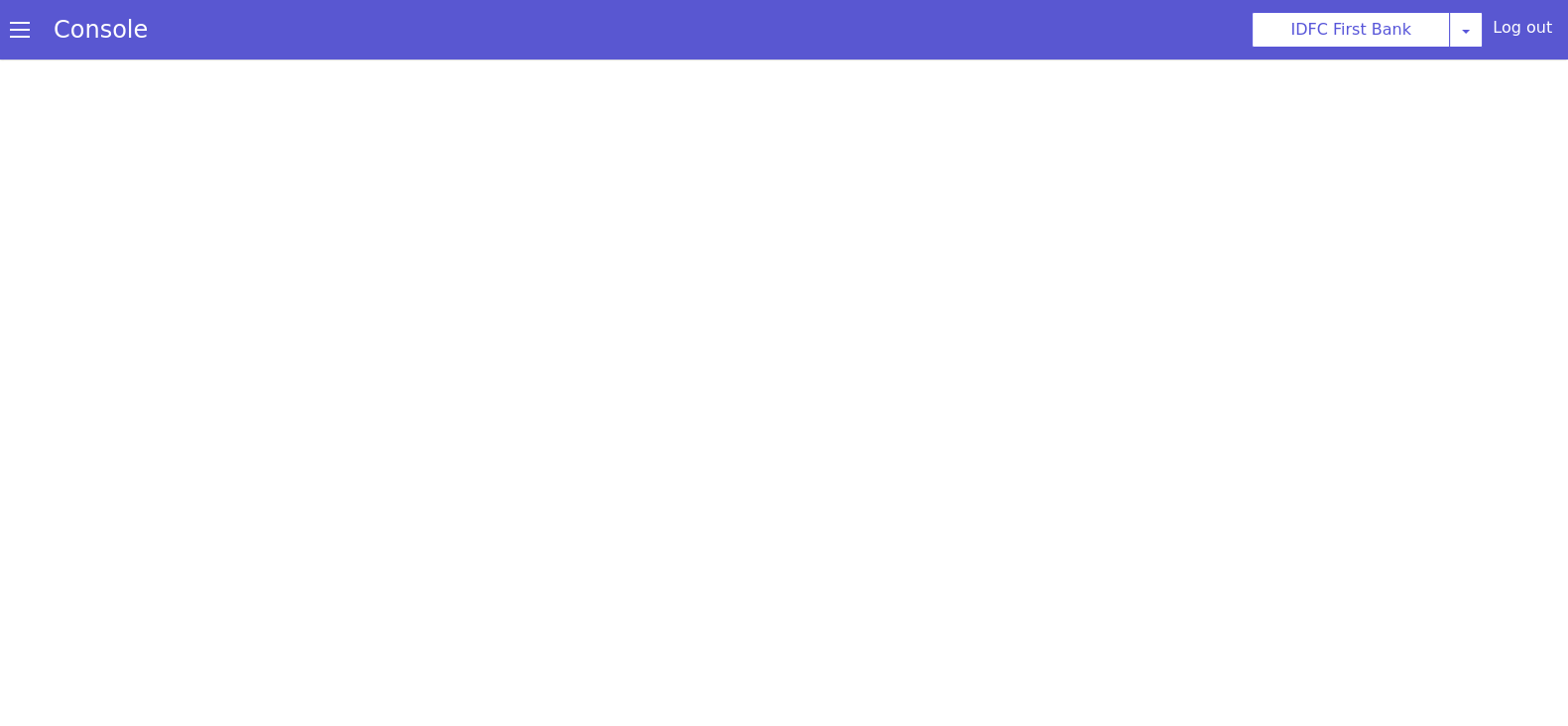
click at [883, 225] on div at bounding box center [784, 392] width 1568 height 666
